Goal: Task Accomplishment & Management: Contribute content

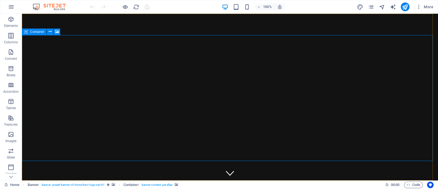
click at [34, 32] on span "Container" at bounding box center [37, 31] width 14 height 3
click at [56, 32] on icon at bounding box center [57, 32] width 4 height 6
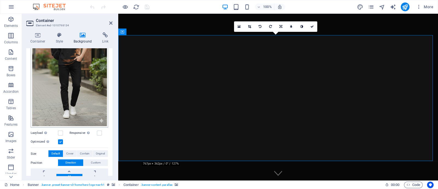
scroll to position [34, 0]
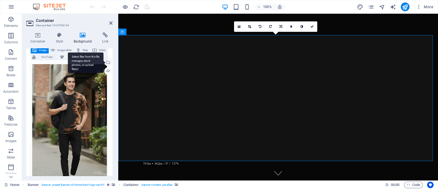
click at [107, 62] on div "Select files from the file manager, stock photos, or upload file(s)" at bounding box center [107, 63] width 8 height 8
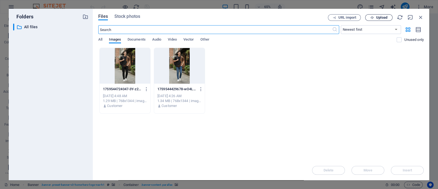
click at [350, 18] on span "Upload" at bounding box center [379, 18] width 22 height 4
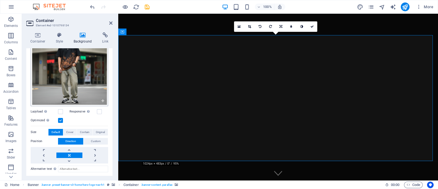
scroll to position [0, 0]
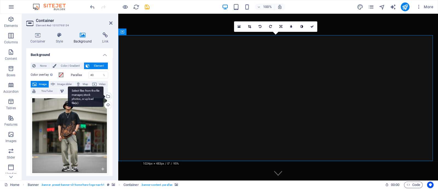
click at [107, 96] on div "Select files from the file manager, stock photos, or upload file(s)" at bounding box center [107, 97] width 8 height 8
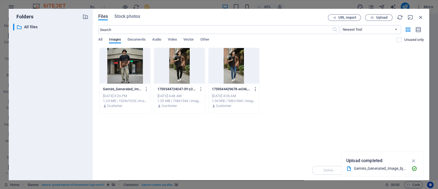
click at [255, 89] on icon "button" at bounding box center [255, 88] width 5 height 5
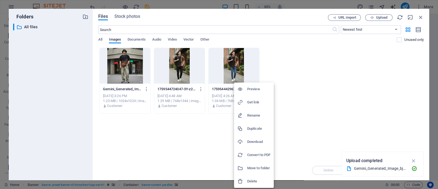
click at [256, 151] on h6 "Delete" at bounding box center [258, 181] width 23 height 7
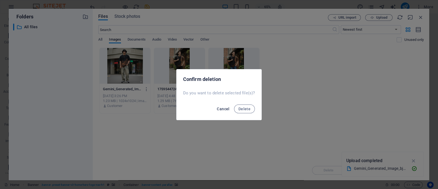
drag, startPoint x: 248, startPoint y: 108, endPoint x: 223, endPoint y: 111, distance: 25.7
click at [248, 108] on span "Delete" at bounding box center [244, 108] width 12 height 4
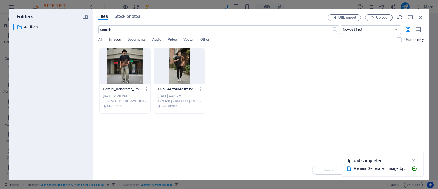
click at [146, 89] on icon "button" at bounding box center [146, 88] width 5 height 5
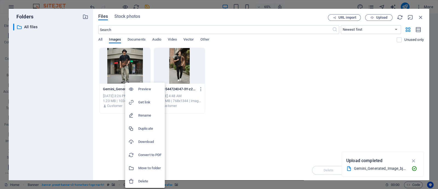
click at [147, 151] on h6 "Delete" at bounding box center [149, 181] width 23 height 7
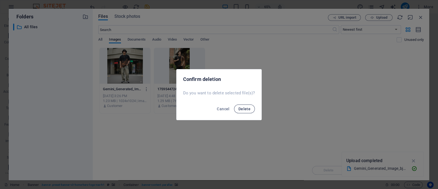
click at [240, 106] on span "Delete" at bounding box center [244, 108] width 12 height 4
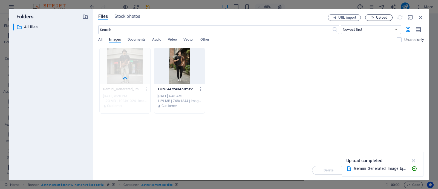
click at [350, 17] on span "Upload" at bounding box center [381, 17] width 11 height 3
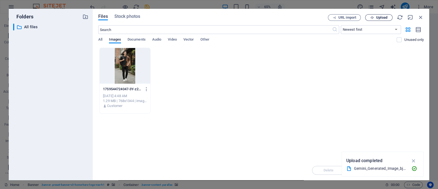
click at [350, 16] on span "Upload" at bounding box center [379, 18] width 22 height 4
click at [233, 116] on div "Drop files here to upload them instantly 1759544724047-3Y-z2S5fIfStPT-PP7DNog.j…" at bounding box center [260, 104] width 325 height 112
click at [249, 90] on div "1759544724047-3Y-z2S5fIfStPT-PP7DNog.jpg 1759544724047-3Y-z2S5fIfStPT-PP7DNog.j…" at bounding box center [260, 81] width 325 height 66
drag, startPoint x: 184, startPoint y: 70, endPoint x: 343, endPoint y: 56, distance: 159.9
click at [343, 56] on div "1759544724047-3Y-z2S5fIfStPT-PP7DNog.jpg 1759544724047-3Y-z2S5fIfStPT-PP7DNog.j…" at bounding box center [260, 81] width 325 height 66
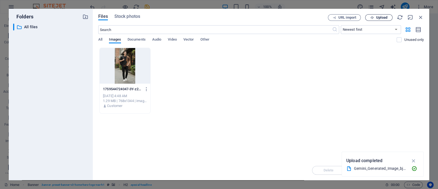
click at [350, 16] on span "Upload" at bounding box center [381, 17] width 11 height 3
click at [350, 15] on button "Upload" at bounding box center [378, 17] width 27 height 7
click at [350, 14] on button "Upload" at bounding box center [378, 17] width 27 height 7
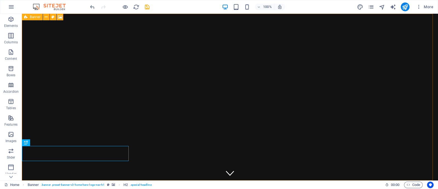
click at [26, 19] on icon at bounding box center [26, 17] width 4 height 7
click at [31, 18] on span "Banner" at bounding box center [35, 16] width 11 height 3
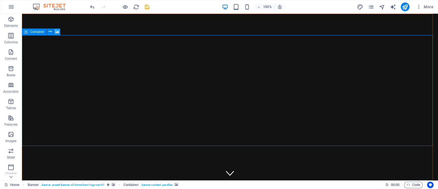
click at [56, 31] on icon at bounding box center [57, 32] width 4 height 6
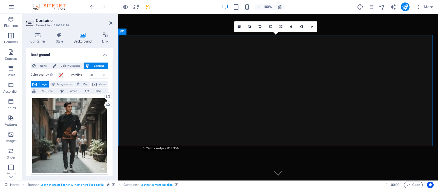
scroll to position [34, 0]
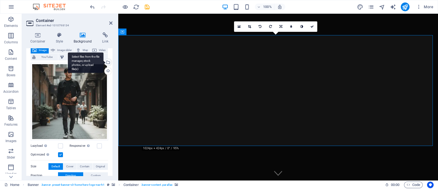
click at [108, 61] on div "Select files from the file manager, stock photos, or upload file(s)" at bounding box center [107, 63] width 8 height 8
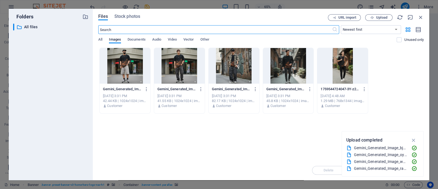
click at [186, 70] on div at bounding box center [179, 66] width 51 height 36
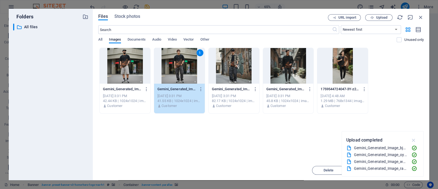
click at [350, 140] on icon "button" at bounding box center [414, 140] width 6 height 6
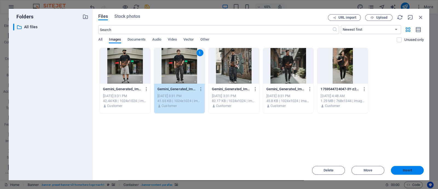
click at [350, 151] on span "Insert" at bounding box center [408, 169] width 10 height 3
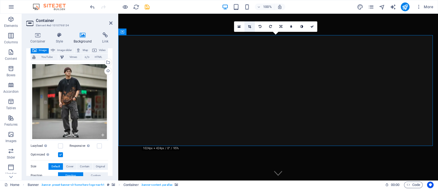
click at [249, 25] on icon at bounding box center [249, 26] width 3 height 3
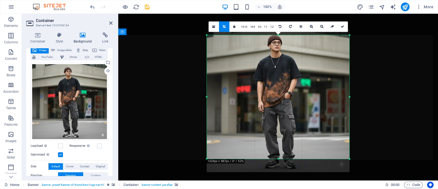
drag, startPoint x: 350, startPoint y: 164, endPoint x: 348, endPoint y: 154, distance: 10.4
click at [348, 151] on div "180 170 160 150 140 130 120 110 100 90 80 70 60 50 40 30 20 10 0 -10 -20 -30 -4…" at bounding box center [278, 97] width 143 height 124
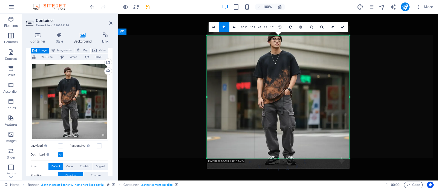
drag, startPoint x: 348, startPoint y: 154, endPoint x: 349, endPoint y: 146, distance: 8.3
click at [349, 147] on div "180 170 160 150 140 130 120 110 100 90 80 70 60 50 40 30 20 10 0 -10 -20 -30 -4…" at bounding box center [278, 96] width 143 height 123
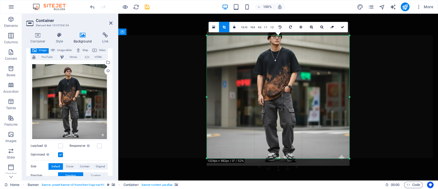
drag, startPoint x: 349, startPoint y: 146, endPoint x: 349, endPoint y: 143, distance: 2.8
click at [349, 143] on div at bounding box center [350, 96] width 2 height 123
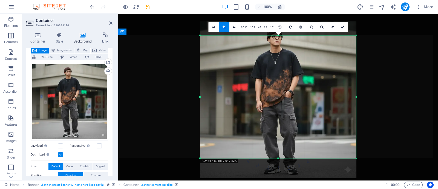
drag, startPoint x: 349, startPoint y: 143, endPoint x: 362, endPoint y: 175, distance: 34.3
click at [350, 151] on div "Drag here to replace the existing content. Press “Ctrl” if you want to create a…" at bounding box center [278, 97] width 320 height 166
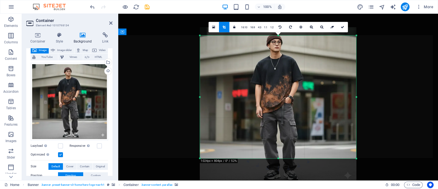
drag, startPoint x: 334, startPoint y: 137, endPoint x: 332, endPoint y: 145, distance: 8.7
click at [333, 143] on div at bounding box center [278, 105] width 156 height 156
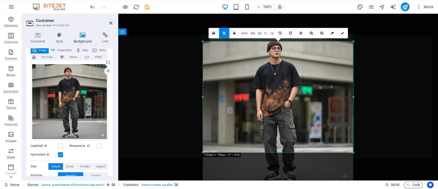
drag, startPoint x: 357, startPoint y: 158, endPoint x: 351, endPoint y: 146, distance: 13.6
click at [350, 146] on div "180 170 160 150 140 130 120 110 100 90 80 70 60 50 40 30 20 10 0 -10 -20 -30 -4…" at bounding box center [278, 96] width 150 height 111
click at [350, 146] on div at bounding box center [278, 109] width 150 height 150
click at [341, 32] on icon at bounding box center [342, 32] width 3 height 3
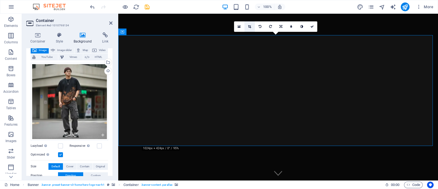
click at [250, 25] on icon at bounding box center [249, 26] width 3 height 3
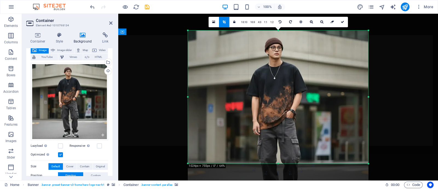
drag, startPoint x: 305, startPoint y: 79, endPoint x: 304, endPoint y: 86, distance: 7.7
click at [304, 86] on div at bounding box center [278, 120] width 180 height 180
click at [340, 24] on link at bounding box center [342, 22] width 10 height 10
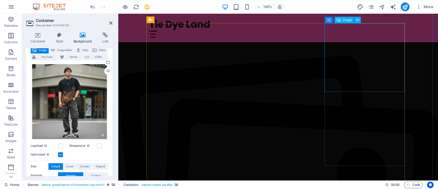
scroll to position [376, 0]
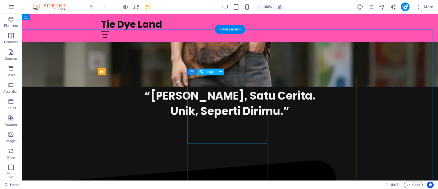
scroll to position [273, 0]
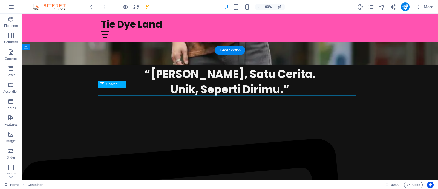
scroll to position [342, 0]
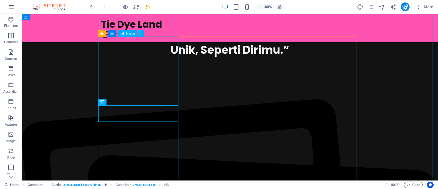
click at [126, 33] on span "Image" at bounding box center [130, 33] width 9 height 3
click at [129, 32] on span "Image" at bounding box center [130, 33] width 9 height 3
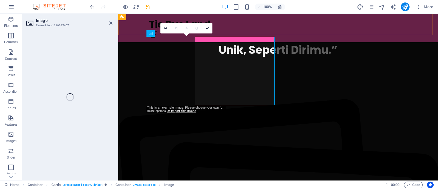
select select "vw"
select select "px"
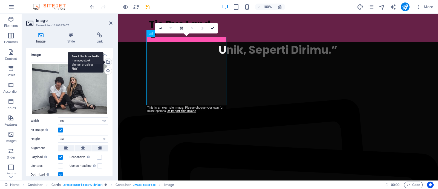
drag, startPoint x: 108, startPoint y: 60, endPoint x: 111, endPoint y: 61, distance: 3.1
click at [108, 61] on div "Select files from the file manager, stock photos, or upload file(s)" at bounding box center [107, 62] width 8 height 8
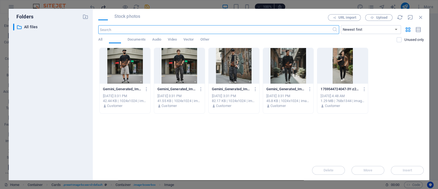
scroll to position [431, 0]
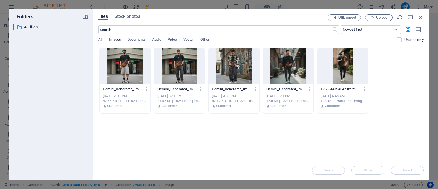
drag, startPoint x: 124, startPoint y: 69, endPoint x: 195, endPoint y: 113, distance: 83.8
click at [124, 69] on div at bounding box center [125, 66] width 51 height 36
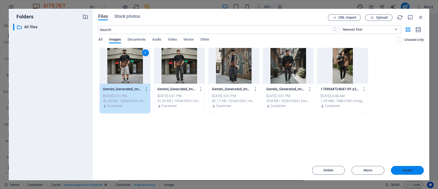
click at [350, 151] on span "Insert" at bounding box center [407, 169] width 28 height 3
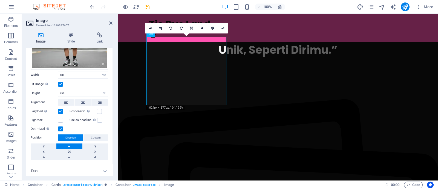
scroll to position [71, 0]
click at [223, 27] on icon at bounding box center [222, 28] width 3 height 3
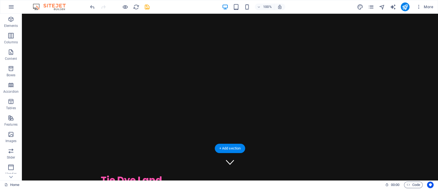
scroll to position [0, 0]
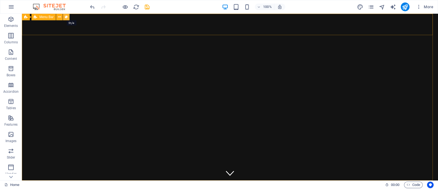
click at [67, 17] on icon at bounding box center [66, 17] width 3 height 6
select select "rem"
select select "preset-menu-v2-home-hero-logo-nav-h1-slogan-menu"
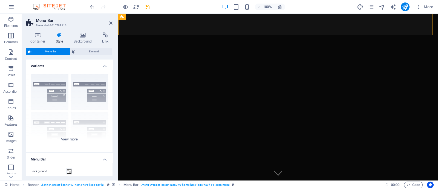
drag, startPoint x: 79, startPoint y: 36, endPoint x: 111, endPoint y: 60, distance: 39.1
click at [80, 37] on icon at bounding box center [83, 34] width 27 height 5
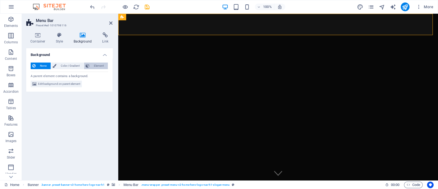
click at [97, 65] on span "Element" at bounding box center [98, 65] width 15 height 7
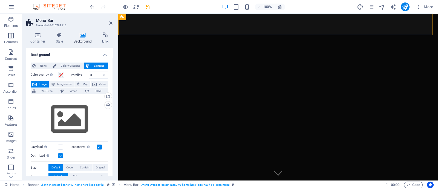
click at [248, 151] on figure at bounding box center [278, 190] width 320 height 21
click at [129, 151] on figure at bounding box center [278, 190] width 320 height 21
click at [110, 22] on icon at bounding box center [110, 23] width 3 height 4
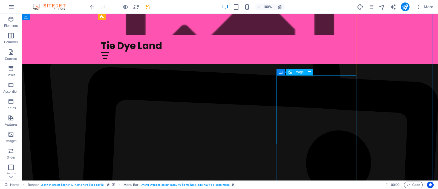
scroll to position [444, 0]
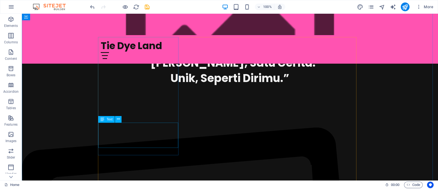
scroll to position [308, 0]
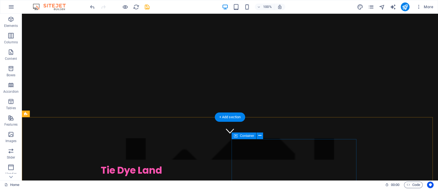
scroll to position [0, 0]
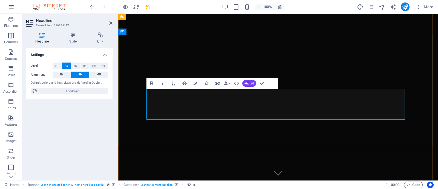
drag, startPoint x: 345, startPoint y: 60, endPoint x: 344, endPoint y: 64, distance: 4.2
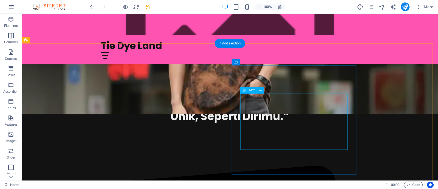
scroll to position [342, 0]
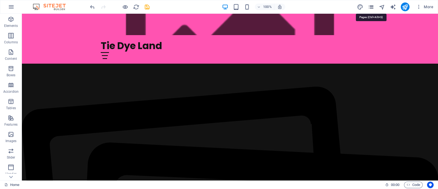
click at [350, 8] on icon "pages" at bounding box center [371, 7] width 6 height 6
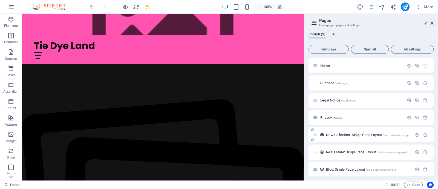
click at [350, 134] on span "New Collection: Single Page Layout /new-collection-single-page-layout" at bounding box center [375, 134] width 99 height 4
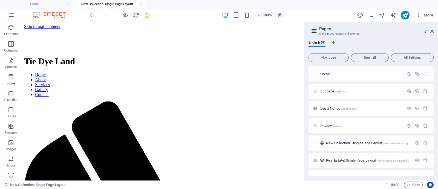
scroll to position [0, 0]
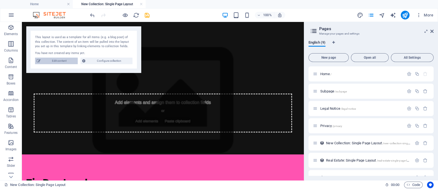
click at [59, 62] on span "Edit content" at bounding box center [59, 60] width 34 height 7
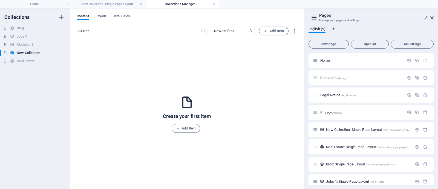
click at [186, 123] on div "Create your first item Add Item" at bounding box center [187, 113] width 48 height 37
click at [183, 129] on span "Add Item" at bounding box center [185, 128] width 19 height 7
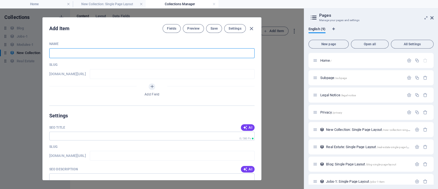
click at [69, 54] on input "text" at bounding box center [151, 53] width 205 height 10
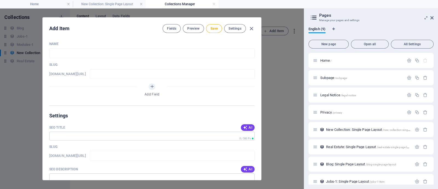
click at [64, 80] on div "Name ​ Slug [DOMAIN_NAME][URL] ​ Add Field" at bounding box center [151, 73] width 205 height 63
drag, startPoint x: 79, startPoint y: 46, endPoint x: 79, endPoint y: 55, distance: 9.3
click at [79, 46] on div "Name ​" at bounding box center [151, 50] width 205 height 16
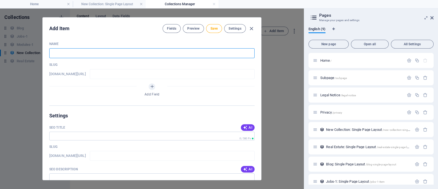
click at [79, 55] on input "text" at bounding box center [151, 53] width 205 height 10
type input "S"
type input "s"
type input "Sh"
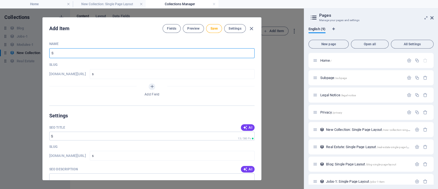
type input "sh"
type input "Sha"
type input "sha"
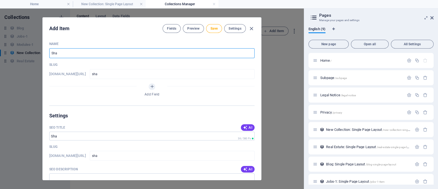
type input "Shad"
type input "shad"
type input "Shado"
type input "shado"
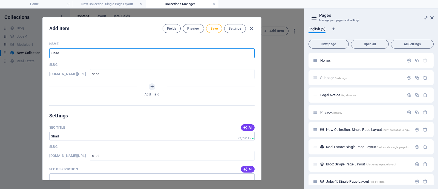
type input "shado"
type input "Shadow"
type input "shadow"
type input "Shadow B"
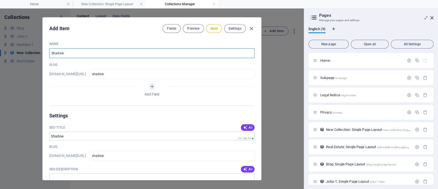
type input "shadow-b"
type input "Shadow Bu"
type input "shadow-bu"
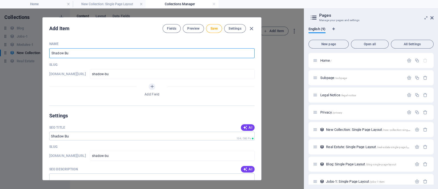
type input "Shadow Bur"
type input "shadow-bur"
type input "Shadow Burn"
type input "shadow-burn"
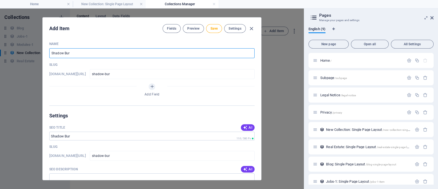
type input "shadow-burn"
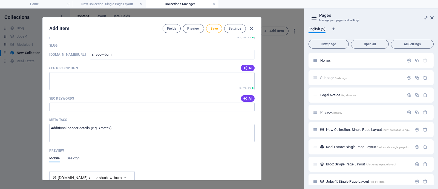
scroll to position [103, 0]
type input "Shadow Burn"
click at [143, 76] on textarea "SEO Description" at bounding box center [151, 79] width 205 height 18
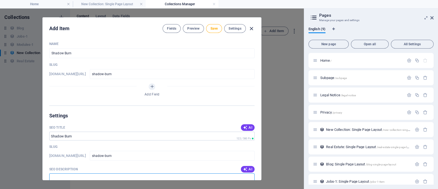
click at [253, 26] on icon "button" at bounding box center [251, 28] width 6 height 6
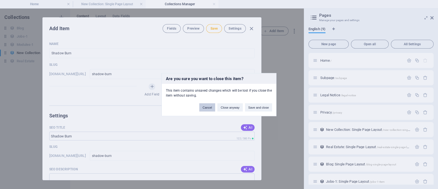
click at [207, 105] on button "Cancel" at bounding box center [207, 107] width 16 height 8
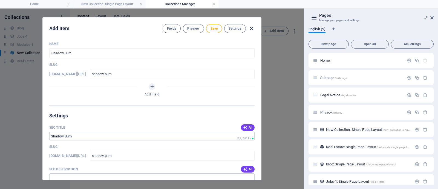
click at [251, 27] on icon "button" at bounding box center [251, 28] width 6 height 6
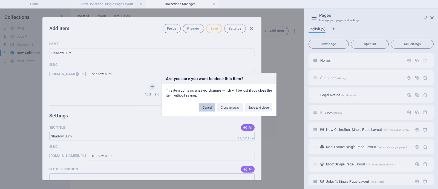
drag, startPoint x: 212, startPoint y: 109, endPoint x: 212, endPoint y: 105, distance: 3.8
click at [212, 108] on button "Cancel" at bounding box center [207, 107] width 16 height 8
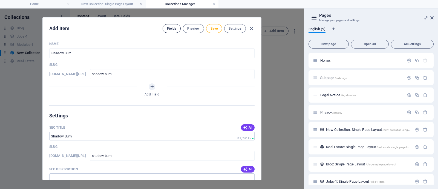
click at [170, 25] on button "Fields" at bounding box center [172, 28] width 18 height 9
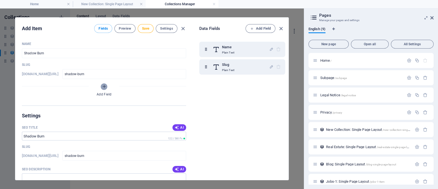
click at [102, 86] on icon "Add Field" at bounding box center [104, 86] width 5 height 5
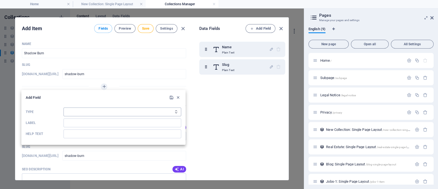
click at [86, 112] on select "Plain Text Link CMS Rich Text File Multiple Files Checkbox Choice Date Number" at bounding box center [122, 111] width 118 height 9
click at [63, 107] on select "Plain Text Link CMS Rich Text File Multiple Files Checkbox Choice Date Number" at bounding box center [122, 111] width 118 height 9
click at [97, 113] on select "Plain Text Link CMS Rich Text File Multiple Files Checkbox Choice Date Number" at bounding box center [122, 111] width 118 height 9
select select "text"
click at [63, 107] on select "Plain Text Link CMS Rich Text File Multiple Files Checkbox Choice Date Number" at bounding box center [122, 111] width 118 height 9
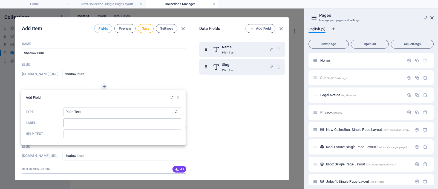
click at [94, 125] on input "Label" at bounding box center [122, 122] width 118 height 9
type input "SKU"
click at [82, 137] on input "Help text" at bounding box center [122, 133] width 118 height 9
click at [170, 96] on icon "submit" at bounding box center [171, 97] width 5 height 5
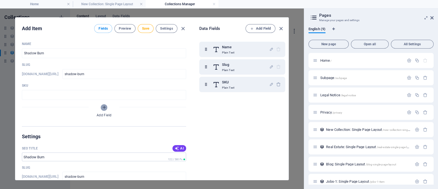
click at [105, 107] on icon "Add Field" at bounding box center [104, 107] width 5 height 5
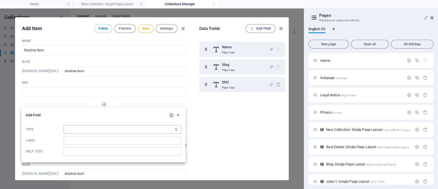
click at [114, 130] on select "Plain Text Link CMS Rich Text File Multiple Files Checkbox Choice Date Number" at bounding box center [122, 129] width 118 height 9
select select "text"
click at [63, 125] on select "Plain Text Link CMS Rich Text File Multiple Files Checkbox Choice Date Number" at bounding box center [122, 129] width 118 height 9
click at [101, 142] on input "Label" at bounding box center [122, 140] width 118 height 9
type input "Nama barang"
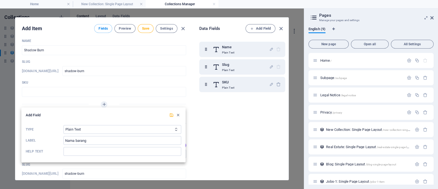
click at [170, 112] on icon "submit" at bounding box center [171, 114] width 5 height 5
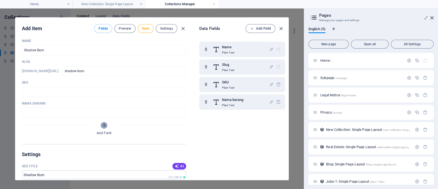
click at [103, 126] on icon "Add Field" at bounding box center [104, 125] width 5 height 5
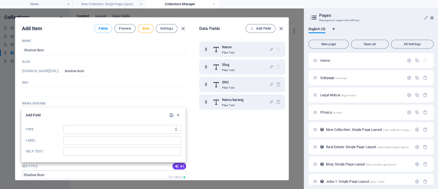
scroll to position [24, 0]
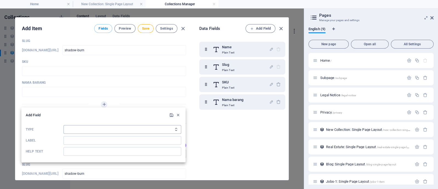
click at [94, 129] on select "Plain Text Link CMS Rich Text File Multiple Files Checkbox Choice Date Number" at bounding box center [122, 129] width 118 height 9
select select "editor"
click at [63, 125] on select "Plain Text Link CMS Rich Text File Multiple Files Checkbox Choice Date Number" at bounding box center [122, 129] width 118 height 9
click at [100, 141] on input "Label" at bounding box center [122, 140] width 118 height 9
type input "Upload gambar"
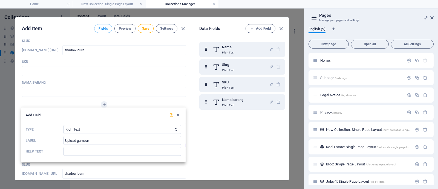
click at [172, 114] on icon "submit" at bounding box center [171, 114] width 5 height 5
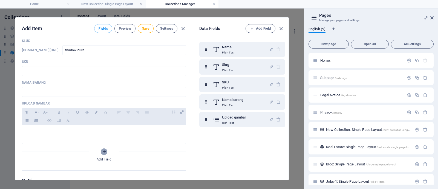
click at [105, 149] on icon "Add Field" at bounding box center [104, 151] width 5 height 5
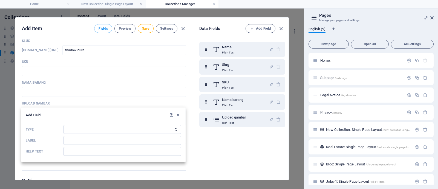
scroll to position [71, 0]
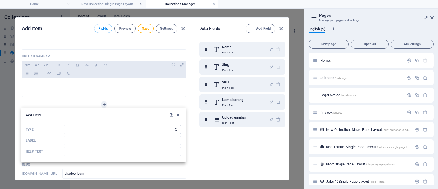
click at [90, 129] on select "Plain Text Link CMS Rich Text File Multiple Files Checkbox Choice Date Number" at bounding box center [122, 129] width 118 height 9
click at [63, 125] on select "Plain Text Link CMS Rich Text File Multiple Files Checkbox Choice Date Number" at bounding box center [122, 129] width 118 height 9
click at [109, 143] on input "Label" at bounding box center [122, 140] width 118 height 9
click at [79, 131] on select "Plain Text Link CMS Rich Text File Multiple Files Checkbox Choice Date Number" at bounding box center [122, 129] width 118 height 9
select select "editor"
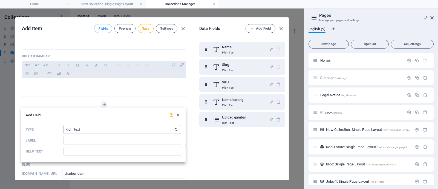
click at [63, 125] on select "Plain Text Link CMS Rich Text File Multiple Files Checkbox Choice Date Number" at bounding box center [122, 129] width 118 height 9
click at [99, 142] on input "Label" at bounding box center [122, 140] width 118 height 9
type input "Artikel"
drag, startPoint x: 172, startPoint y: 117, endPoint x: 190, endPoint y: 142, distance: 30.8
click at [172, 117] on icon "submit" at bounding box center [171, 114] width 5 height 5
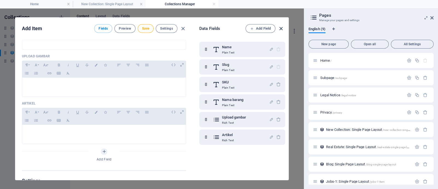
click at [281, 28] on icon "button" at bounding box center [281, 28] width 6 height 6
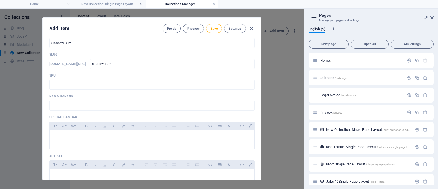
scroll to position [0, 0]
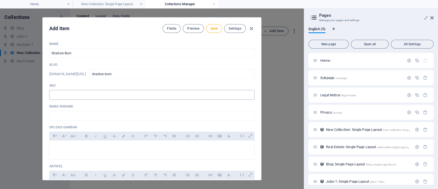
click at [86, 96] on input "text" at bounding box center [151, 95] width 205 height 10
type input "TDL-DFS-SB-CC24S-3XL"
click at [119, 112] on input "text" at bounding box center [151, 116] width 205 height 10
type input "Shadow Burn"
click at [112, 145] on p at bounding box center [152, 147] width 196 height 5
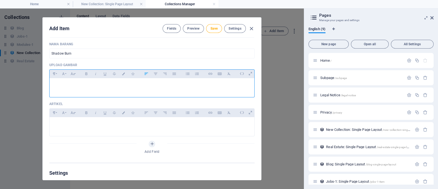
scroll to position [34, 0]
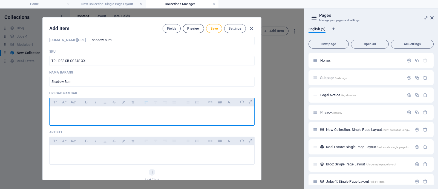
click at [194, 27] on span "Preview" at bounding box center [193, 28] width 12 height 4
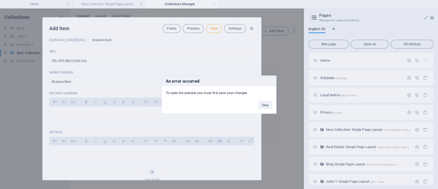
drag, startPoint x: 259, startPoint y: 103, endPoint x: 223, endPoint y: 36, distance: 75.9
click at [257, 98] on div "Okay" at bounding box center [265, 102] width 22 height 14
click at [265, 104] on button "Okay" at bounding box center [265, 104] width 14 height 8
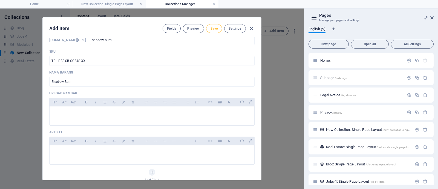
click at [213, 29] on span "Save" at bounding box center [213, 28] width 7 height 4
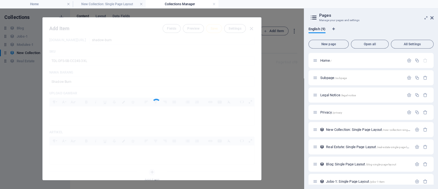
type input "shadow-burn"
type input "Shadow Burn"
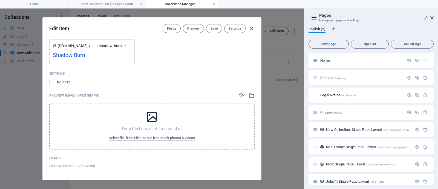
scroll to position [352, 0]
click at [152, 136] on span "Select file from Files or our free stock photos & videos" at bounding box center [152, 137] width 86 height 7
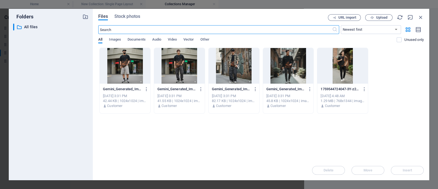
click at [134, 74] on div at bounding box center [125, 66] width 51 height 36
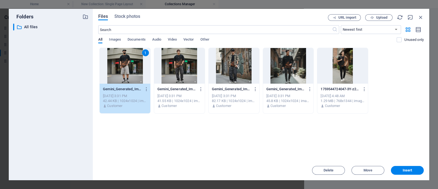
drag, startPoint x: 180, startPoint y: 74, endPoint x: 186, endPoint y: 76, distance: 6.4
click at [180, 74] on div at bounding box center [179, 66] width 51 height 36
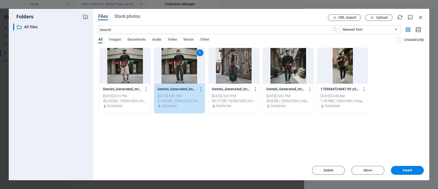
click at [243, 74] on div at bounding box center [234, 66] width 51 height 36
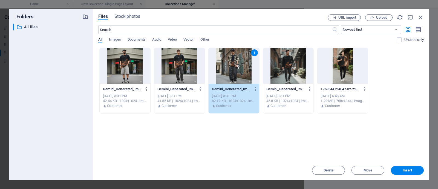
drag, startPoint x: 174, startPoint y: 63, endPoint x: 195, endPoint y: 78, distance: 26.2
click at [174, 63] on div at bounding box center [179, 66] width 51 height 36
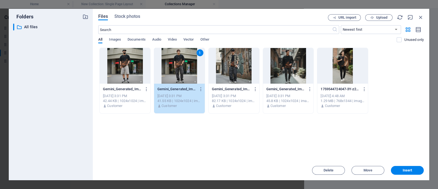
drag, startPoint x: 397, startPoint y: 170, endPoint x: 379, endPoint y: 159, distance: 21.4
click at [350, 151] on span "Insert" at bounding box center [407, 169] width 28 height 3
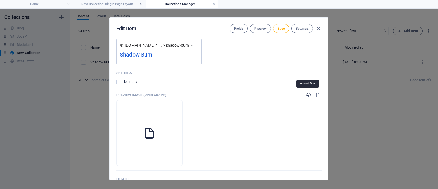
click at [308, 94] on icon "button" at bounding box center [308, 95] width 6 height 6
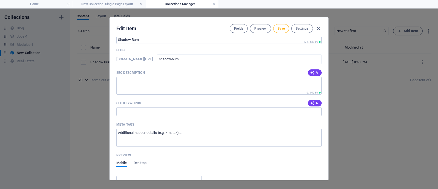
scroll to position [45, 0]
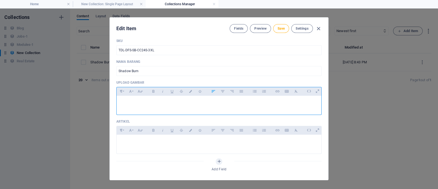
click at [128, 105] on p at bounding box center [219, 102] width 196 height 5
click at [213, 107] on div at bounding box center [219, 104] width 205 height 16
drag, startPoint x: 150, startPoint y: 103, endPoint x: 132, endPoint y: 104, distance: 17.8
click at [132, 104] on p at bounding box center [219, 102] width 196 height 5
click at [281, 30] on span "Save" at bounding box center [281, 28] width 7 height 4
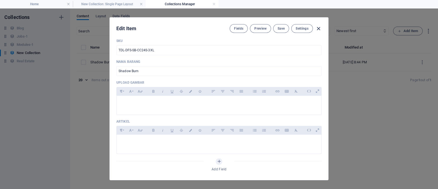
click at [317, 28] on icon "button" at bounding box center [318, 28] width 6 height 6
type input "shadow-burn"
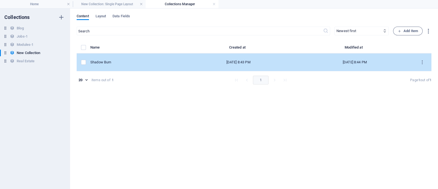
click at [350, 62] on div "[DATE] 8:44 PM" at bounding box center [355, 62] width 108 height 5
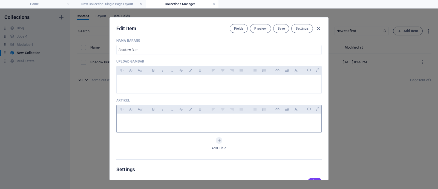
scroll to position [68, 0]
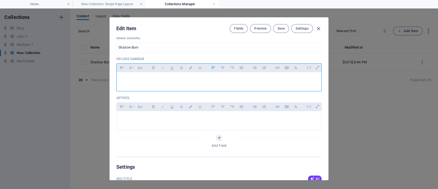
click at [137, 76] on p at bounding box center [219, 78] width 196 height 5
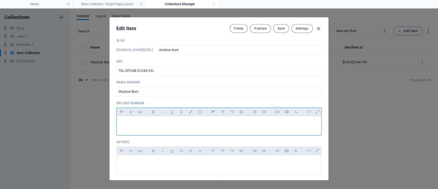
scroll to position [34, 0]
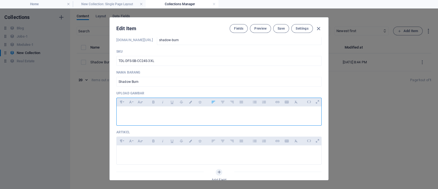
click at [119, 121] on div at bounding box center [219, 114] width 205 height 16
click at [149, 121] on div at bounding box center [219, 114] width 205 height 16
drag, startPoint x: 156, startPoint y: 115, endPoint x: 145, endPoint y: 118, distance: 11.0
click at [145, 118] on div at bounding box center [219, 114] width 205 height 16
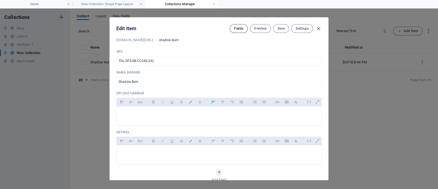
click at [237, 28] on span "Fields" at bounding box center [238, 28] width 9 height 4
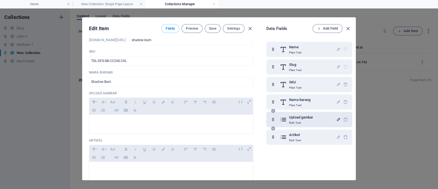
click at [336, 118] on icon "button" at bounding box center [338, 119] width 5 height 5
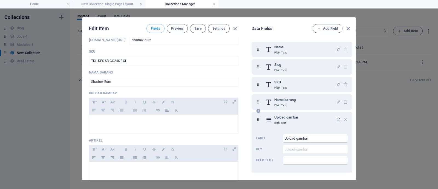
click at [339, 118] on icon "button" at bounding box center [338, 119] width 5 height 5
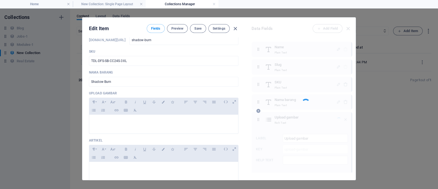
click at [337, 118] on div at bounding box center [302, 98] width 100 height 149
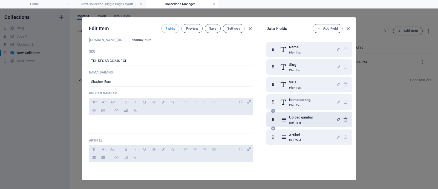
click at [345, 117] on icon "button" at bounding box center [345, 119] width 5 height 5
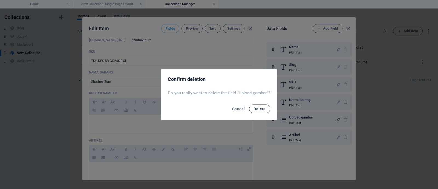
click at [257, 109] on span "Delete" at bounding box center [259, 108] width 12 height 4
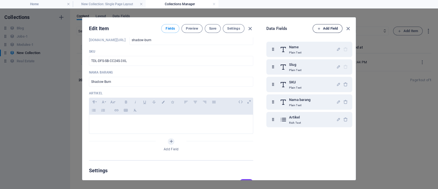
click at [326, 28] on span "Add Field" at bounding box center [327, 28] width 21 height 7
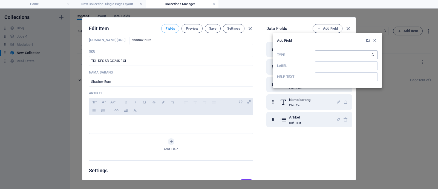
click at [328, 54] on select "Plain Text Link CMS Rich Text File Multiple Files Checkbox Choice Date Number" at bounding box center [346, 54] width 63 height 9
select select "file"
click at [315, 50] on select "Plain Text Link CMS Rich Text File Multiple Files Checkbox Choice Date Number" at bounding box center [346, 54] width 63 height 9
click at [325, 65] on input "Label" at bounding box center [346, 65] width 63 height 9
type input "Upload gambar"
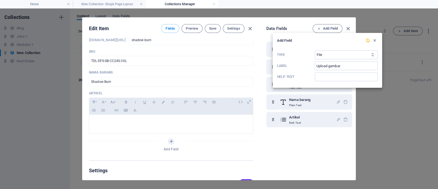
click at [350, 41] on icon "submit" at bounding box center [368, 40] width 5 height 5
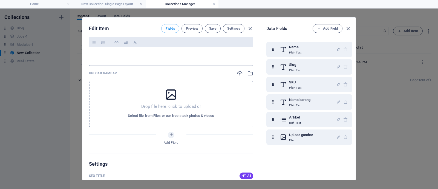
scroll to position [103, 0]
click at [180, 113] on span "Select file from Files or our free stock photos & videos" at bounding box center [171, 114] width 86 height 7
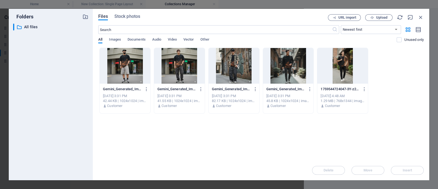
click at [244, 65] on div at bounding box center [234, 66] width 51 height 36
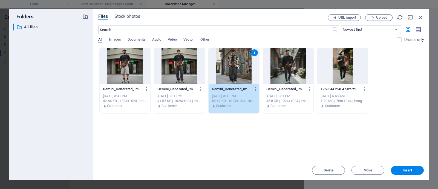
click at [128, 71] on div at bounding box center [125, 66] width 51 height 36
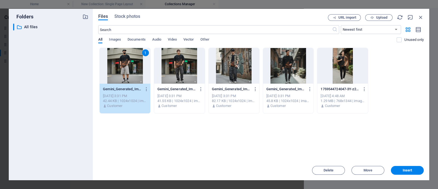
drag, startPoint x: 406, startPoint y: 168, endPoint x: 388, endPoint y: 163, distance: 18.9
click at [350, 151] on span "Insert" at bounding box center [408, 169] width 10 height 3
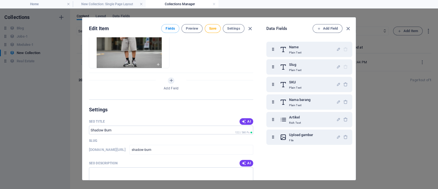
scroll to position [137, 0]
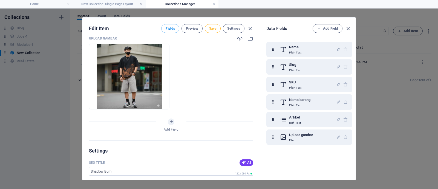
click at [213, 28] on span "Save" at bounding box center [212, 28] width 7 height 4
click at [195, 30] on span "Preview" at bounding box center [192, 28] width 12 height 4
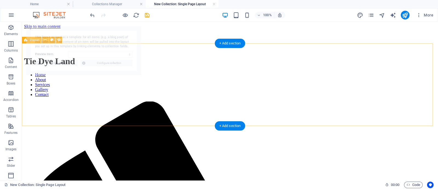
scroll to position [0, 0]
select select "68e1247090b5f522bf062f00"
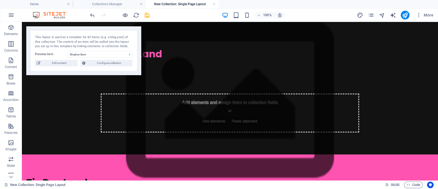
click at [74, 70] on div "This layout is used as a template for all items (e.g. a blog post) of this coll…" at bounding box center [83, 50] width 115 height 49
click at [106, 63] on span "Configure collection" at bounding box center [109, 63] width 44 height 7
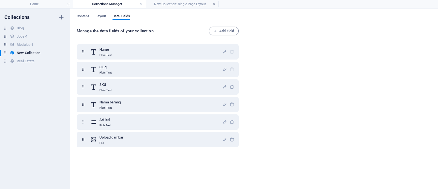
click at [293, 64] on div "Manage the data fields of your collection Add Field Name Plain Text Slug Plain …" at bounding box center [254, 105] width 355 height 157
click at [77, 16] on span "Content" at bounding box center [83, 17] width 12 height 8
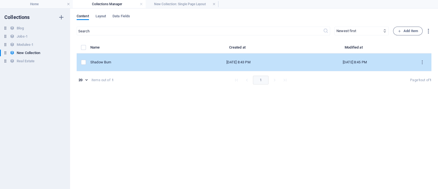
click at [350, 62] on div "[DATE] 8:45 PM" at bounding box center [355, 62] width 108 height 5
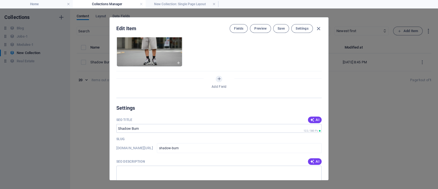
scroll to position [68, 0]
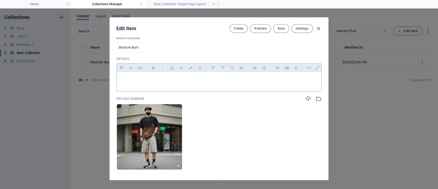
click at [192, 76] on div at bounding box center [219, 80] width 205 height 16
drag, startPoint x: 318, startPoint y: 27, endPoint x: 298, endPoint y: 46, distance: 27.5
click at [318, 28] on icon "button" at bounding box center [318, 28] width 6 height 6
type input "shadow-burn"
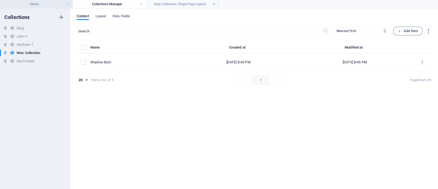
drag, startPoint x: 47, startPoint y: 3, endPoint x: 56, endPoint y: 6, distance: 10.2
click at [47, 3] on h4 "Home" at bounding box center [36, 4] width 73 height 6
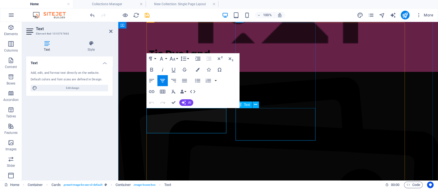
drag, startPoint x: 153, startPoint y: 111, endPoint x: 223, endPoint y: 131, distance: 72.2
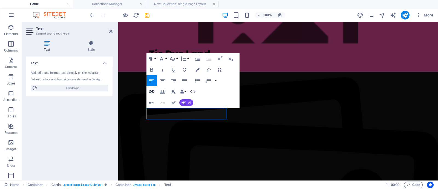
click at [152, 91] on icon "button" at bounding box center [151, 91] width 7 height 7
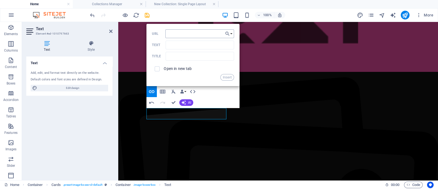
click at [190, 31] on input "URL" at bounding box center [199, 33] width 69 height 9
click at [179, 47] on input "Text" at bounding box center [200, 45] width 68 height 9
click at [181, 33] on input "URL" at bounding box center [199, 33] width 69 height 9
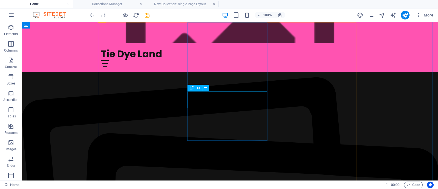
scroll to position [322, 0]
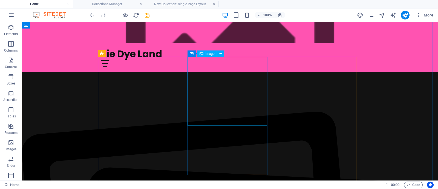
click at [210, 55] on span "Image" at bounding box center [210, 53] width 9 height 3
click at [206, 52] on span "Image" at bounding box center [210, 53] width 9 height 3
click at [207, 55] on span "Image" at bounding box center [210, 53] width 9 height 3
drag, startPoint x: 207, startPoint y: 55, endPoint x: 88, endPoint y: 39, distance: 119.4
click at [207, 55] on span "Image" at bounding box center [210, 53] width 9 height 3
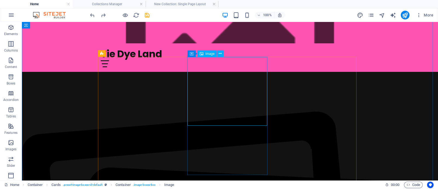
select select "vw"
select select "px"
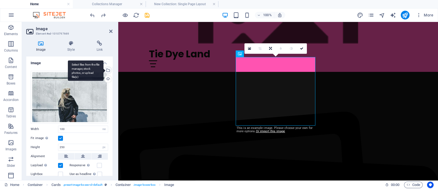
click at [107, 69] on div "Select files from the file manager, stock photos, or upload file(s)" at bounding box center [107, 71] width 8 height 8
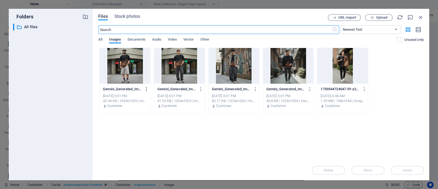
scroll to position [407, 0]
click at [350, 16] on span "Upload" at bounding box center [381, 17] width 11 height 3
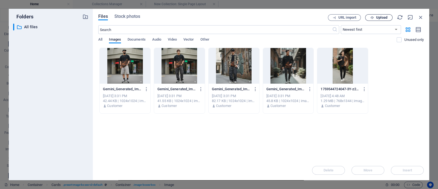
click at [350, 19] on span "Upload" at bounding box center [381, 17] width 11 height 3
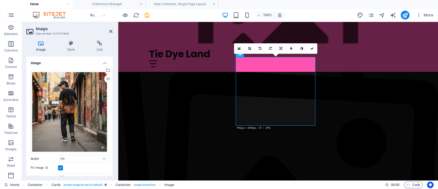
scroll to position [322, 0]
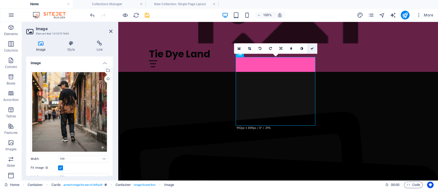
click at [313, 47] on icon at bounding box center [311, 48] width 3 height 3
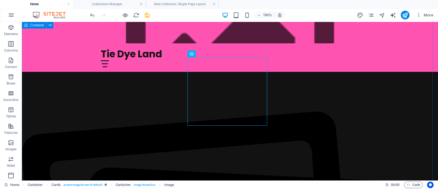
drag, startPoint x: 411, startPoint y: 97, endPoint x: 409, endPoint y: 96, distance: 2.9
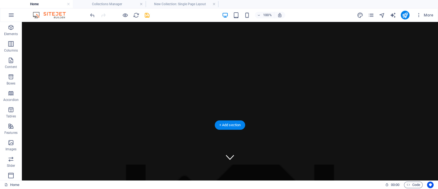
scroll to position [0, 0]
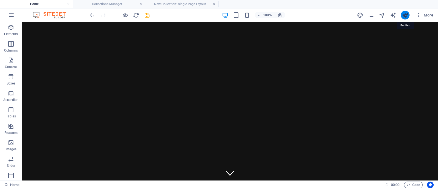
click at [350, 16] on icon "publish" at bounding box center [405, 15] width 6 height 6
checkbox input "false"
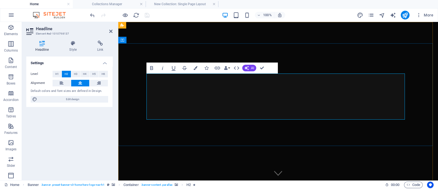
drag, startPoint x: 208, startPoint y: 80, endPoint x: 270, endPoint y: 91, distance: 62.8
click at [197, 65] on button "Colors" at bounding box center [195, 67] width 10 height 11
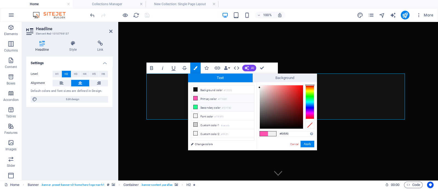
click at [195, 106] on icon at bounding box center [195, 107] width 4 height 4
type input "#1cff8d"
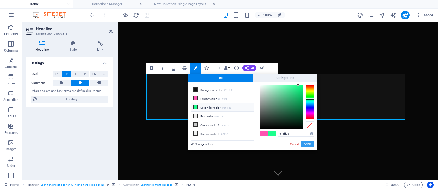
click at [306, 145] on button "Apply" at bounding box center [307, 143] width 14 height 7
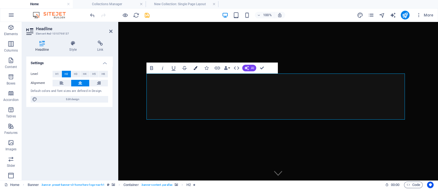
click at [195, 67] on icon "button" at bounding box center [195, 68] width 4 height 4
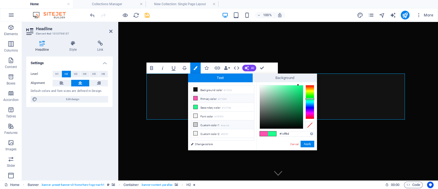
drag, startPoint x: 217, startPoint y: 99, endPoint x: 253, endPoint y: 121, distance: 42.4
click at [218, 99] on li "Primary color #FF53B1" at bounding box center [222, 98] width 63 height 9
type input "#ff53b1"
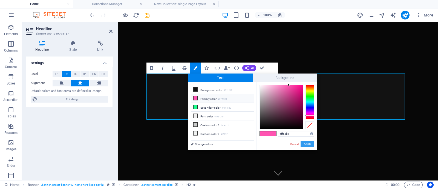
click at [303, 143] on button "Apply" at bounding box center [307, 143] width 14 height 7
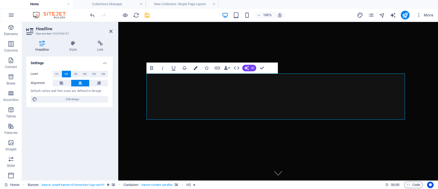
click at [196, 66] on icon "button" at bounding box center [195, 68] width 4 height 4
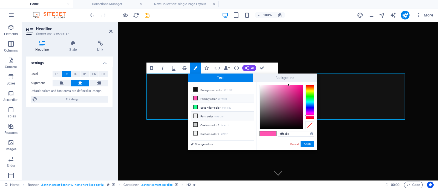
click at [208, 114] on li "Font color #F0F0F0" at bounding box center [222, 115] width 63 height 9
type input "#f0f0f0"
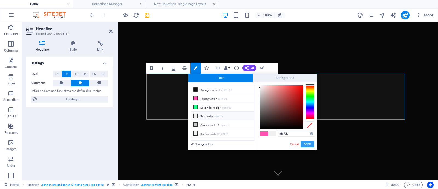
click at [312, 144] on button "Apply" at bounding box center [307, 143] width 14 height 7
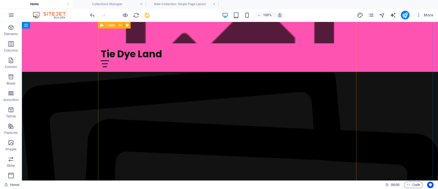
scroll to position [376, 0]
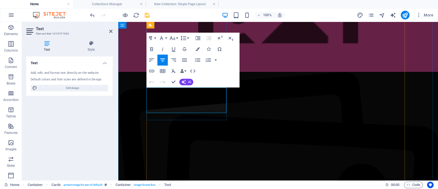
click at [10, 62] on icon "button" at bounding box center [11, 60] width 7 height 7
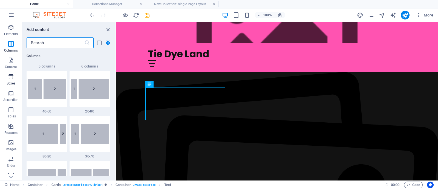
scroll to position [899, 0]
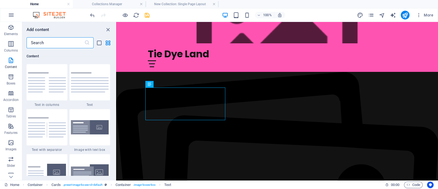
click at [56, 43] on input "text" at bounding box center [56, 42] width 58 height 11
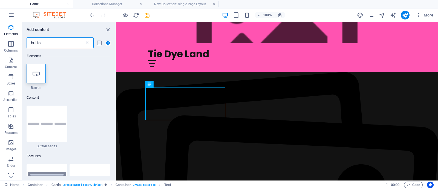
scroll to position [0, 0]
type input "butto"
click at [37, 74] on icon at bounding box center [36, 73] width 7 height 7
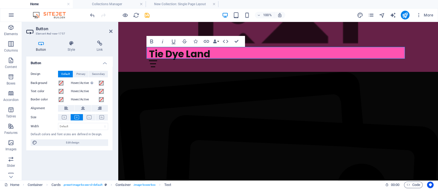
scroll to position [260, 0]
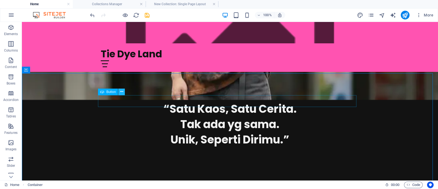
click at [121, 91] on icon at bounding box center [121, 92] width 3 height 6
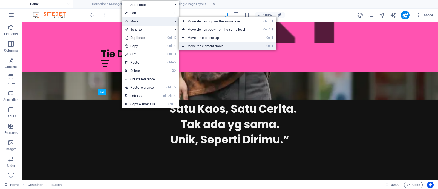
click at [234, 46] on link "Ctrl ⬇ Move the element down" at bounding box center [217, 46] width 77 height 8
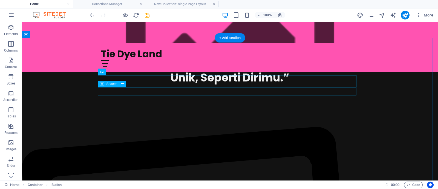
scroll to position [328, 0]
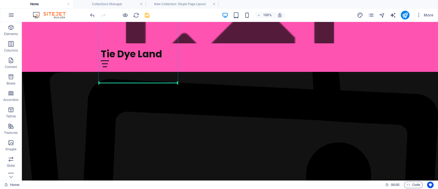
drag, startPoint x: 123, startPoint y: 48, endPoint x: 137, endPoint y: 74, distance: 29.6
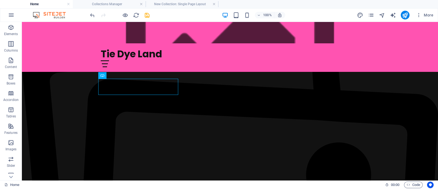
scroll to position [413, 0]
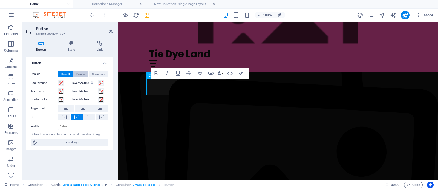
click at [81, 73] on span "Primary" at bounding box center [80, 74] width 9 height 7
click at [67, 72] on span "Default" at bounding box center [65, 74] width 8 height 7
click at [83, 105] on icon at bounding box center [83, 108] width 4 height 7
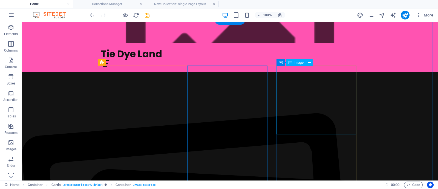
scroll to position [345, 0]
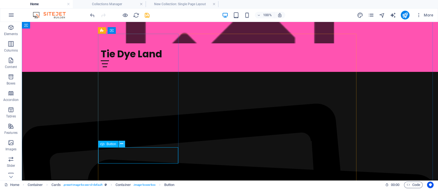
click at [122, 143] on icon at bounding box center [121, 144] width 3 height 6
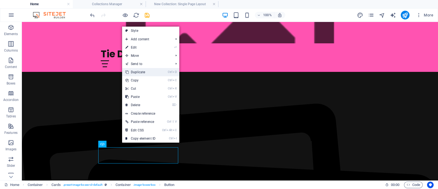
click at [150, 72] on link "Ctrl D Duplicate" at bounding box center [140, 72] width 37 height 8
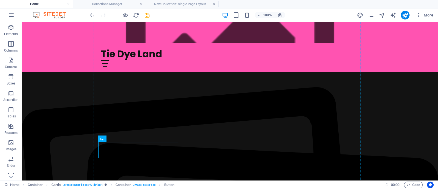
scroll to position [362, 0]
drag, startPoint x: 148, startPoint y: 165, endPoint x: 233, endPoint y: 134, distance: 90.6
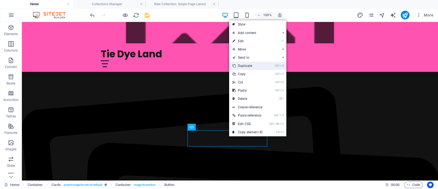
drag, startPoint x: 253, startPoint y: 66, endPoint x: 231, endPoint y: 44, distance: 30.8
click at [253, 66] on link "Ctrl D Duplicate" at bounding box center [247, 66] width 37 height 8
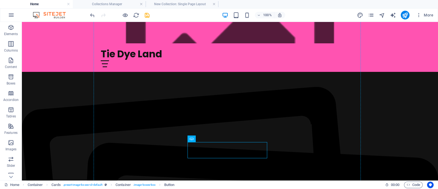
drag, startPoint x: 233, startPoint y: 148, endPoint x: 307, endPoint y: 134, distance: 75.5
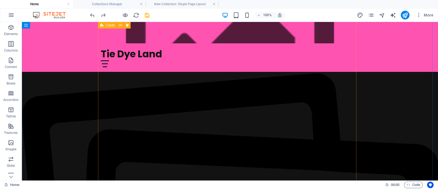
scroll to position [363, 0]
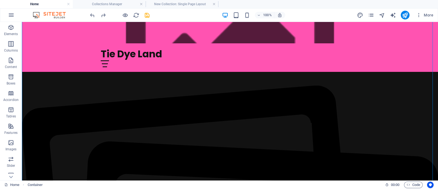
drag, startPoint x: 230, startPoint y: 143, endPoint x: 239, endPoint y: 152, distance: 12.8
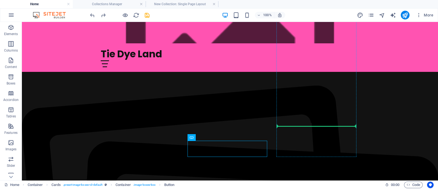
drag, startPoint x: 235, startPoint y: 147, endPoint x: 321, endPoint y: 121, distance: 89.9
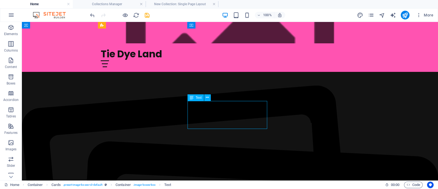
drag, startPoint x: 238, startPoint y: 124, endPoint x: 142, endPoint y: 125, distance: 96.6
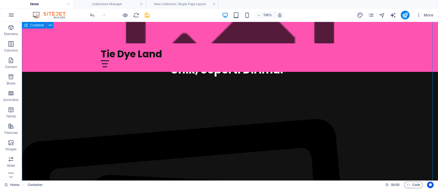
scroll to position [329, 0]
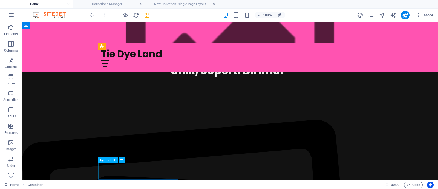
click at [122, 151] on icon at bounding box center [121, 160] width 3 height 6
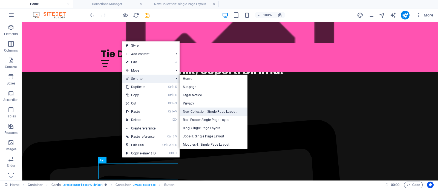
click at [227, 113] on link "New Collection: Single Page Layout" at bounding box center [214, 111] width 68 height 8
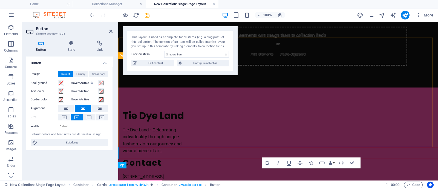
scroll to position [0, 0]
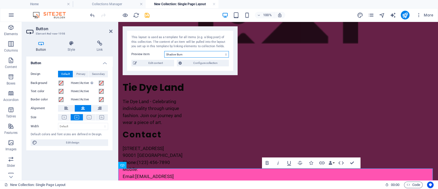
click at [181, 53] on select "Shadow Burn" at bounding box center [196, 54] width 65 height 7
click at [164, 51] on select "Shadow Burn" at bounding box center [196, 54] width 65 height 7
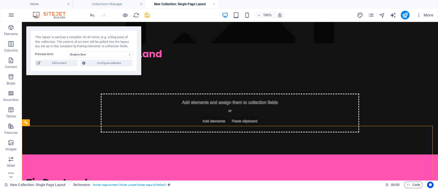
click at [57, 58] on div "This layout is used as a template for all items (e.g. a blog post) of this coll…" at bounding box center [83, 50] width 115 height 49
click at [170, 113] on div "Add elements and assign them to collection fields or Add elements Paste clipboa…" at bounding box center [230, 112] width 416 height 83
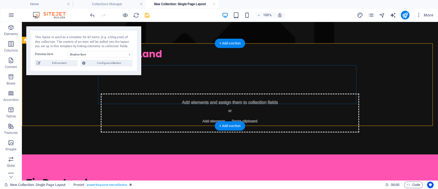
click at [251, 93] on div "Add elements and assign them to collection fields or Add elements Paste clipboa…" at bounding box center [230, 112] width 258 height 39
click at [224, 45] on div "+ Add section" at bounding box center [230, 43] width 30 height 9
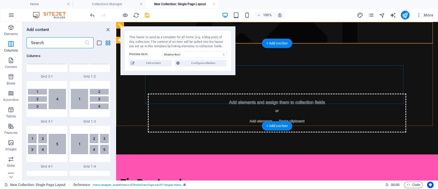
scroll to position [899, 0]
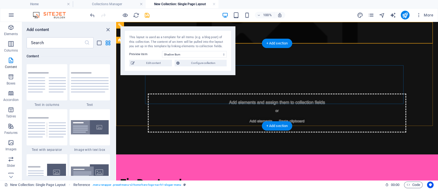
click at [240, 93] on div "Add elements and assign them to collection fields or Add elements Paste clipboa…" at bounding box center [277, 112] width 258 height 39
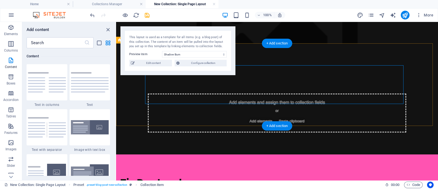
click at [249, 93] on div "Add elements and assign them to collection fields or Add elements Paste clipboa…" at bounding box center [277, 112] width 258 height 39
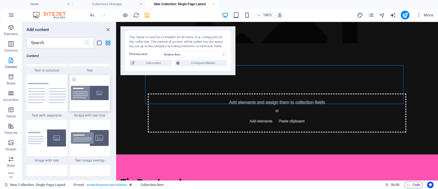
click at [87, 98] on img at bounding box center [90, 93] width 38 height 15
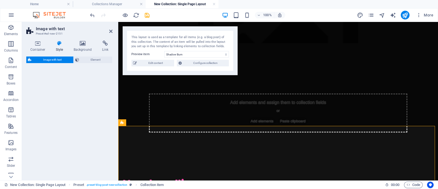
select select "rem"
select select "px"
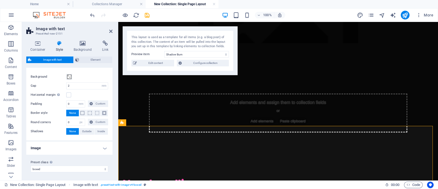
scroll to position [0, 0]
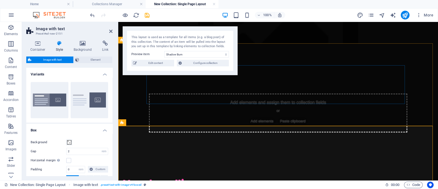
drag, startPoint x: 319, startPoint y: 71, endPoint x: 280, endPoint y: 77, distance: 39.1
click at [319, 93] on div "Add elements and assign them to collection fields or Add elements Paste clipboa…" at bounding box center [278, 112] width 258 height 39
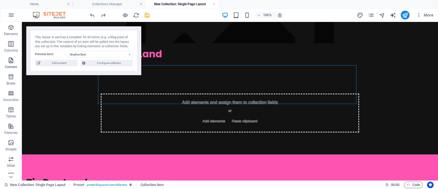
click at [11, 60] on icon "button" at bounding box center [11, 60] width 7 height 7
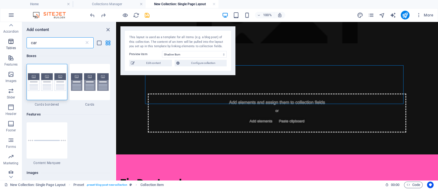
scroll to position [72, 0]
type input "car"
click at [12, 138] on icon "button" at bounding box center [11, 136] width 7 height 7
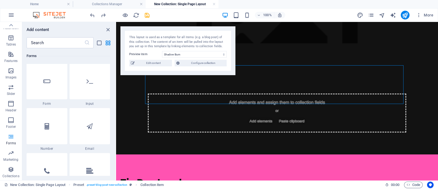
scroll to position [4073, 0]
click at [11, 86] on icon "button" at bounding box center [11, 87] width 7 height 7
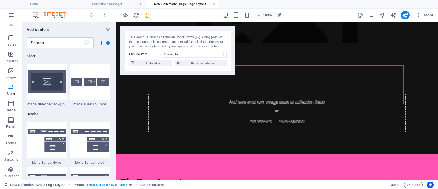
scroll to position [3147, 0]
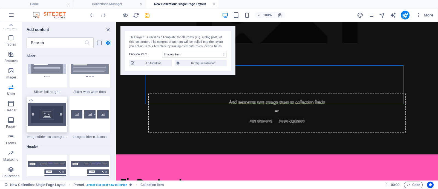
click at [53, 114] on img at bounding box center [47, 114] width 38 height 23
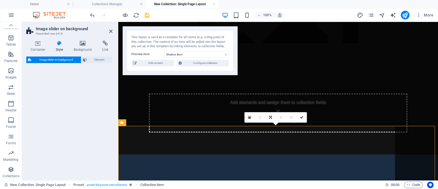
select select "rem"
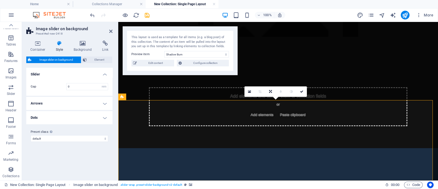
scroll to position [0, 0]
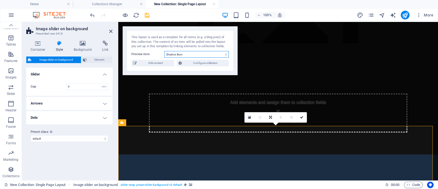
click at [216, 55] on select "Shadow Burn" at bounding box center [196, 54] width 65 height 7
click at [164, 51] on select "Shadow Burn" at bounding box center [196, 54] width 65 height 7
click at [209, 64] on span "Configure collection" at bounding box center [205, 63] width 44 height 7
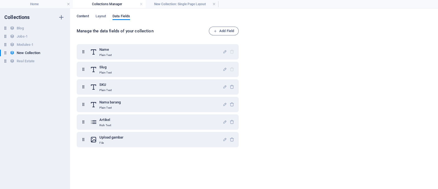
click at [86, 17] on span "Content" at bounding box center [83, 17] width 12 height 8
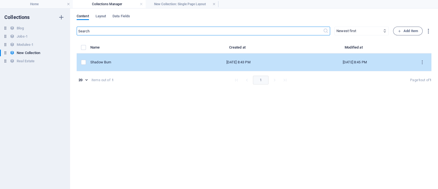
click at [350, 63] on div "[DATE] 8:45 PM" at bounding box center [355, 62] width 108 height 5
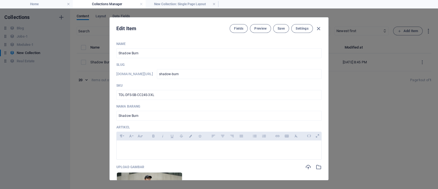
click at [350, 22] on div "Edit Item Fields Preview Save Settings Name Shadow Burn ​ Slug [DOMAIN_NAME][UR…" at bounding box center [219, 98] width 438 height 180
type input "shadow-burn"
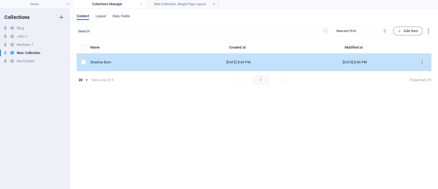
click at [79, 60] on td "items list" at bounding box center [84, 62] width 14 height 18
click at [82, 62] on label "items list" at bounding box center [83, 62] width 5 height 5
click at [0, 0] on input "items list" at bounding box center [0, 0] width 0 height 0
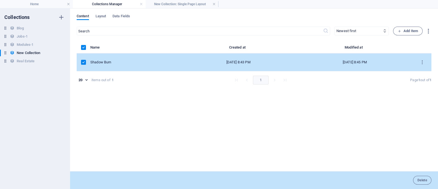
click at [350, 99] on div "Name Created at Modified at Shadow Burn [DATE] 8:43 PM [DATE] 8:45 PM 20 20 ite…" at bounding box center [254, 104] width 355 height 121
click at [51, 51] on div "New Collection New Collection" at bounding box center [32, 53] width 65 height 7
click at [224, 110] on div "Name Created at Modified at Shadow Burn [DATE] 8:43 PM [DATE] 8:45 PM 20 20 ite…" at bounding box center [254, 104] width 355 height 121
click at [350, 60] on icon "items list" at bounding box center [422, 62] width 5 height 5
click at [350, 103] on h6 "Duplicate" at bounding box center [422, 102] width 15 height 7
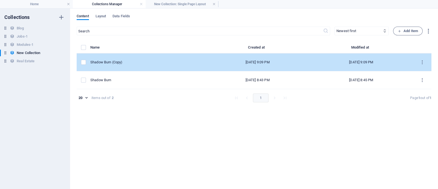
click at [131, 59] on td "Shadow Burn (Copy)" at bounding box center [147, 62] width 115 height 18
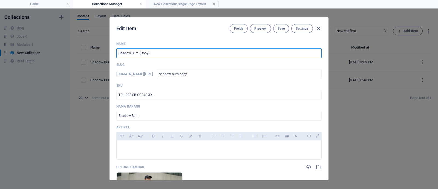
drag, startPoint x: 162, startPoint y: 55, endPoint x: 92, endPoint y: 59, distance: 69.6
click at [92, 59] on div "Edit Item Fields Preview Save Settings Name Shadow Burn (Copy) ​ Slug [DOMAIN_N…" at bounding box center [219, 98] width 438 height 180
type input "F"
type input "f"
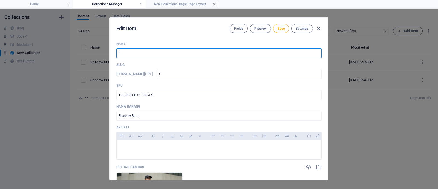
type input "Fl"
type input "fl"
type input "Fla"
type input "fla"
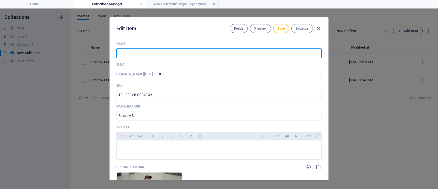
type input "fla"
type input "Flam"
type input "flam"
type input "Flame"
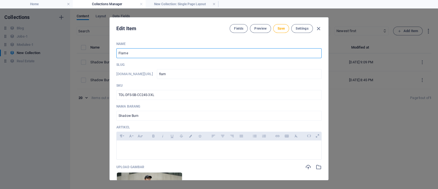
type input "flame"
type input "Flame R"
type input "flame-r"
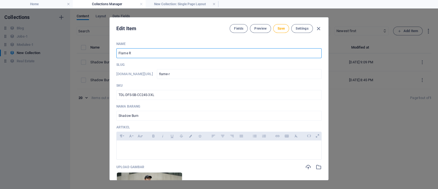
type input "Flame Ri"
type input "flame-ri"
type input "Flame Ris"
type input "flame-ris"
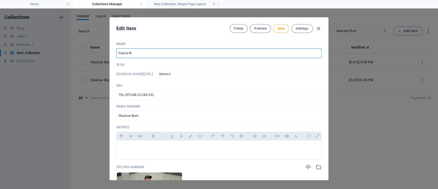
type input "flame-ris"
type input "Flame Rise"
type input "flame-rise"
type input "Flame Rise"
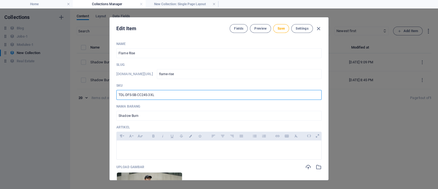
click at [127, 94] on input "TDL-DFS-SB-CC24S-3XL" at bounding box center [218, 95] width 205 height 10
drag, startPoint x: 131, startPoint y: 95, endPoint x: 134, endPoint y: 95, distance: 2.8
click at [134, 95] on input "TDL-DFS-SB-CC24S-3XL" at bounding box center [218, 95] width 205 height 10
drag, startPoint x: 155, startPoint y: 94, endPoint x: 204, endPoint y: 94, distance: 49.3
click at [133, 93] on input "TDL-DFS-SB-CC24S-3XL" at bounding box center [218, 95] width 205 height 10
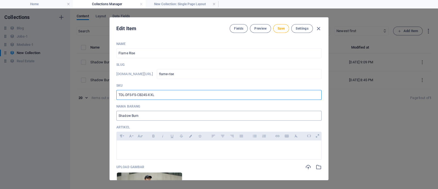
type input "TDL-DFS-FS-CB24S-XXL"
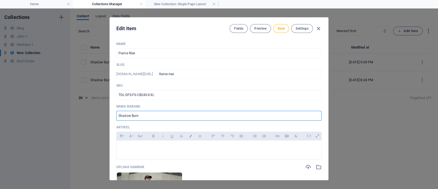
drag, startPoint x: 149, startPoint y: 118, endPoint x: 91, endPoint y: 114, distance: 58.7
click at [91, 114] on div "Edit Item Fields Preview Save Settings Name Flame Rise ​ Slug [DOMAIN_NAME][URL…" at bounding box center [219, 98] width 438 height 180
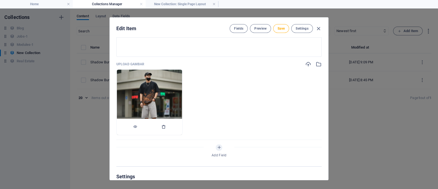
type input "Flame Rise"
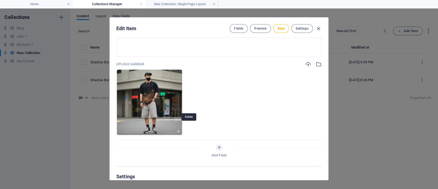
click at [166, 128] on icon "button" at bounding box center [163, 126] width 4 height 4
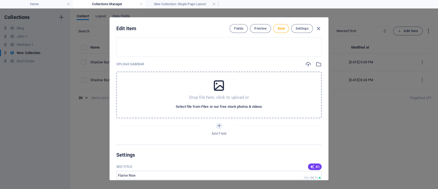
click at [220, 104] on span "Select file from Files or our free stock photos & videos" at bounding box center [219, 106] width 86 height 7
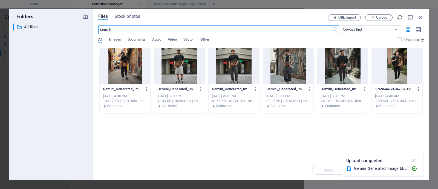
drag, startPoint x: 115, startPoint y: 66, endPoint x: 118, endPoint y: 67, distance: 2.9
click at [115, 66] on div at bounding box center [125, 66] width 51 height 36
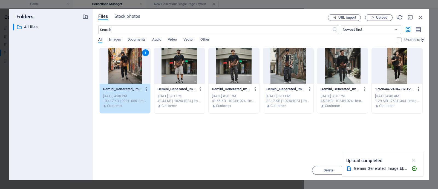
click at [350, 151] on icon "button" at bounding box center [414, 160] width 6 height 6
click at [350, 151] on span "Insert" at bounding box center [408, 169] width 10 height 3
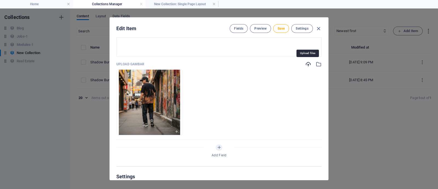
click at [306, 64] on icon "button" at bounding box center [308, 64] width 6 height 6
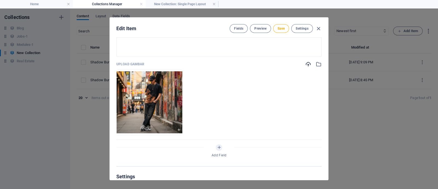
scroll to position [0, 0]
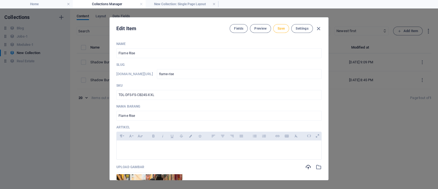
click at [281, 30] on span "Save" at bounding box center [281, 28] width 7 height 4
click at [316, 28] on icon "button" at bounding box center [318, 28] width 6 height 6
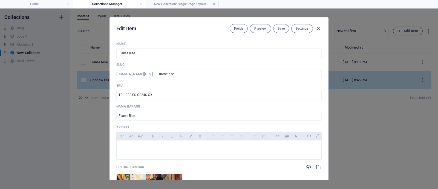
type input "flame-rise"
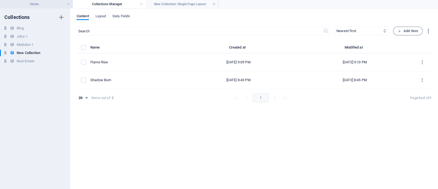
click at [29, 3] on h4 "Home" at bounding box center [36, 4] width 73 height 6
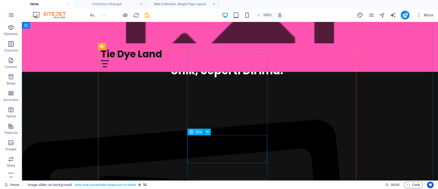
scroll to position [397, 0]
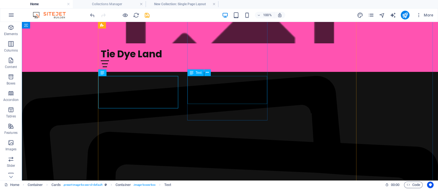
scroll to position [363, 0]
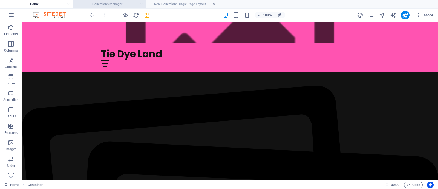
drag, startPoint x: 103, startPoint y: 2, endPoint x: 116, endPoint y: 5, distance: 13.7
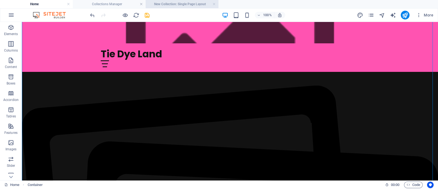
click at [171, 6] on h4 "New Collection: Single Page Layout" at bounding box center [182, 4] width 73 height 6
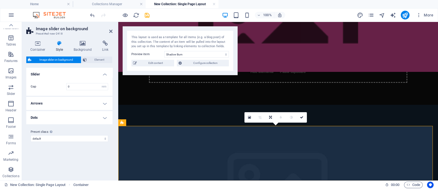
scroll to position [0, 0]
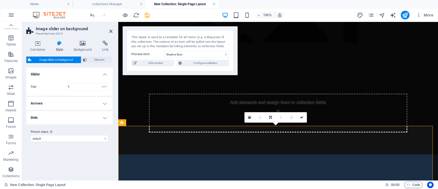
click at [214, 3] on link at bounding box center [213, 4] width 3 height 5
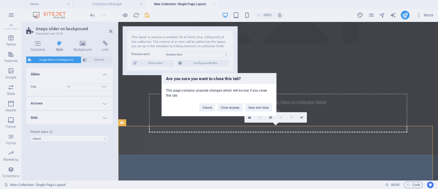
click at [315, 81] on div "Are you sure you want to close this tab? This page contains unsaved changes whi…" at bounding box center [219, 94] width 438 height 189
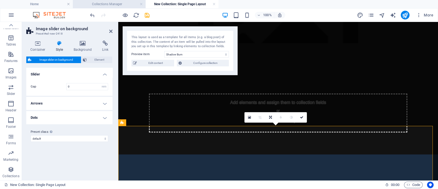
click at [117, 2] on h4 "Collections Manager" at bounding box center [109, 4] width 73 height 6
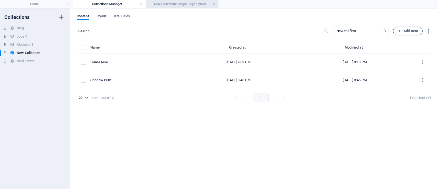
click at [192, 4] on h4 "New Collection: Single Page Layout" at bounding box center [182, 4] width 73 height 6
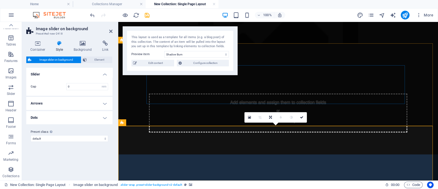
click at [265, 93] on div "Add elements and assign them to collection fields or Add elements Paste clipboa…" at bounding box center [278, 112] width 258 height 39
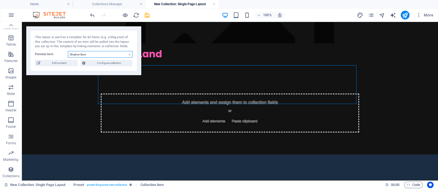
click at [87, 54] on select "Shadow Burn" at bounding box center [100, 54] width 65 height 7
click at [68, 51] on select "Shadow Burn" at bounding box center [100, 54] width 65 height 7
click at [103, 62] on span "Configure collection" at bounding box center [109, 63] width 44 height 7
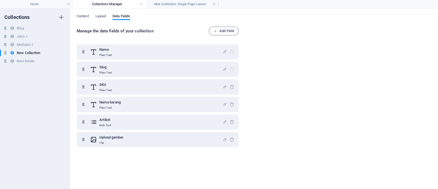
click at [108, 17] on div "Content Layout Data Fields" at bounding box center [254, 19] width 355 height 10
click at [100, 17] on span "Layout" at bounding box center [101, 17] width 11 height 8
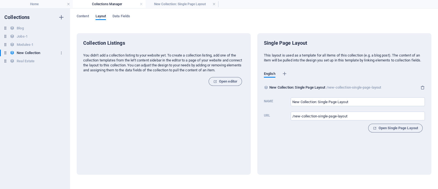
click at [7, 55] on icon at bounding box center [5, 52] width 5 height 5
click at [34, 52] on h6 "New Collection" at bounding box center [29, 53] width 24 height 7
click at [38, 50] on h6 "New Collection" at bounding box center [29, 53] width 24 height 7
click at [64, 53] on button "button" at bounding box center [61, 52] width 7 height 9
click at [46, 50] on div at bounding box center [219, 94] width 438 height 189
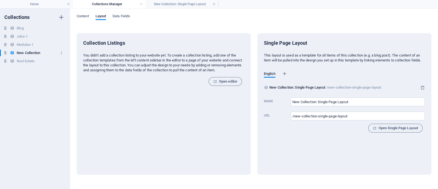
click at [27, 50] on h6 "New Collection" at bounding box center [29, 53] width 24 height 7
click at [61, 16] on icon "button" at bounding box center [61, 17] width 7 height 7
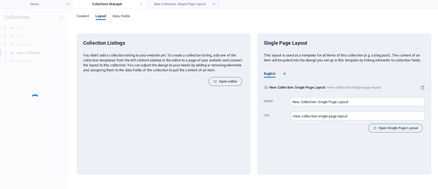
click at [64, 69] on div "Collections Blog Blog Jobs-1 Jobs-1 Modules-1 Modules-1 New Collection New Coll…" at bounding box center [35, 98] width 70 height 180
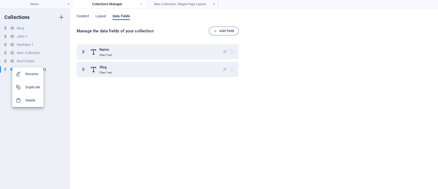
click at [28, 100] on h6 "Delete" at bounding box center [32, 100] width 15 height 7
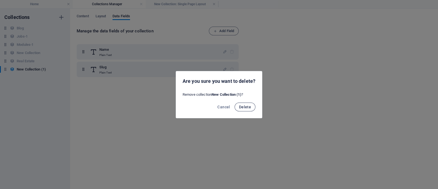
click at [245, 108] on span "Delete" at bounding box center [245, 107] width 12 height 4
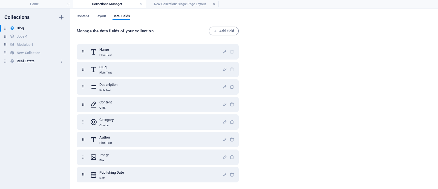
click at [28, 60] on h6 "Real Estate" at bounding box center [26, 61] width 18 height 7
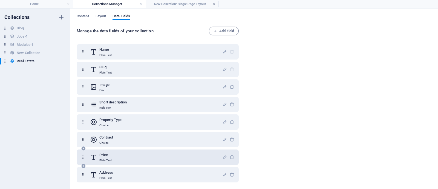
scroll to position [105, 0]
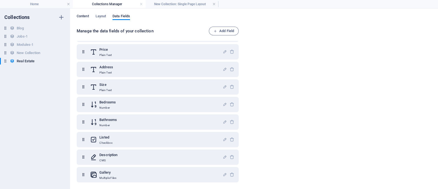
click at [88, 17] on span "Content" at bounding box center [83, 17] width 12 height 8
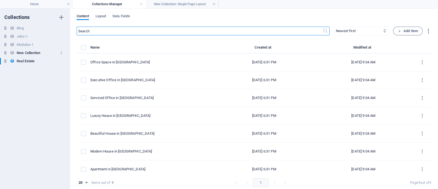
click at [21, 51] on h6 "New Collection" at bounding box center [29, 53] width 24 height 7
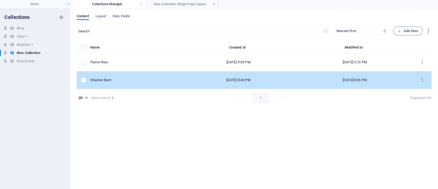
click at [167, 81] on div "Shadow Burn" at bounding box center [132, 79] width 85 height 5
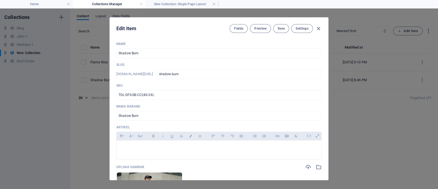
click at [29, 60] on div "Edit Item Fields Preview Save Settings Name Shadow Burn ​ Slug [DOMAIN_NAME][UR…" at bounding box center [219, 98] width 438 height 180
type input "shadow-burn"
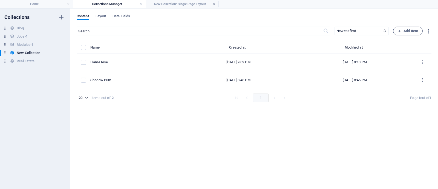
click at [26, 63] on h6 "Real Estate" at bounding box center [26, 61] width 18 height 7
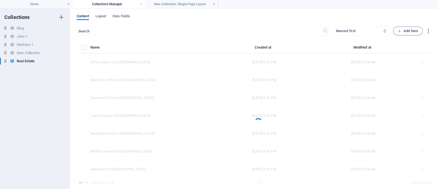
scroll to position [2, 0]
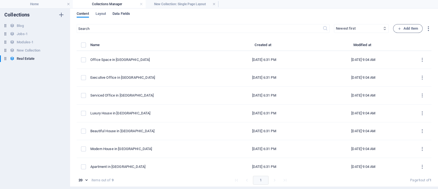
click at [120, 14] on span "Data Fields" at bounding box center [121, 14] width 18 height 8
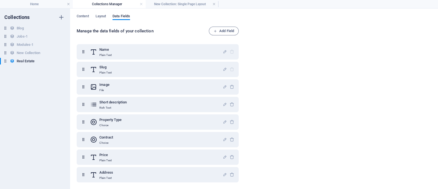
scroll to position [105, 0]
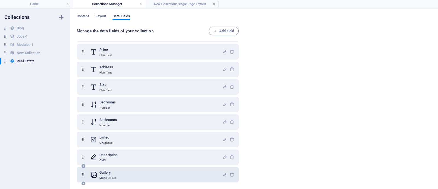
click at [102, 151] on h6 "Gallery" at bounding box center [107, 172] width 17 height 7
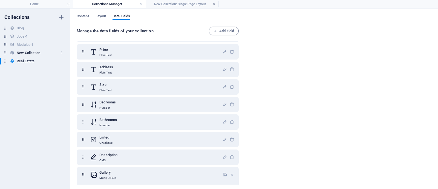
click at [34, 50] on h6 "New Collection" at bounding box center [29, 53] width 24 height 7
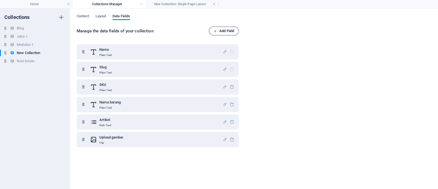
click at [221, 29] on span "Add Field" at bounding box center [223, 31] width 21 height 7
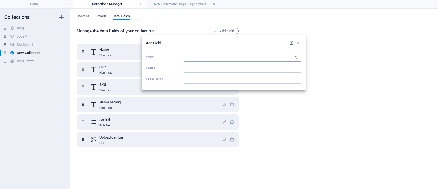
click at [258, 55] on select "Plain Text Link CMS Rich Text File Multiple Files Checkbox Choice Date Number" at bounding box center [243, 57] width 118 height 9
click at [131, 151] on div at bounding box center [219, 94] width 438 height 189
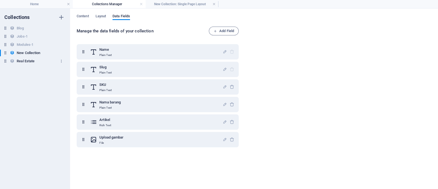
click at [37, 63] on div "Real Estate Real Estate" at bounding box center [32, 61] width 65 height 7
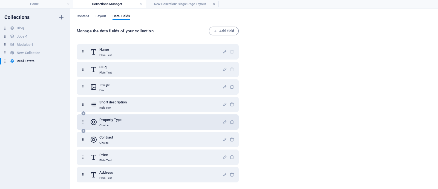
scroll to position [105, 0]
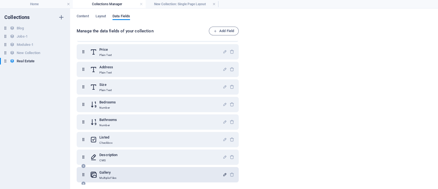
click at [223, 151] on icon "button" at bounding box center [224, 174] width 5 height 5
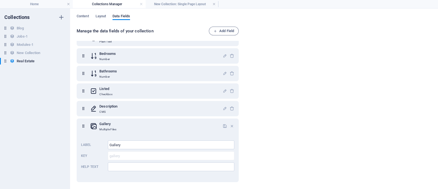
scroll to position [153, 0]
click at [27, 54] on h6 "New Collection" at bounding box center [29, 53] width 24 height 7
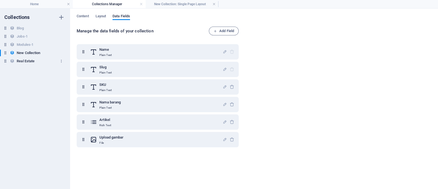
scroll to position [0, 0]
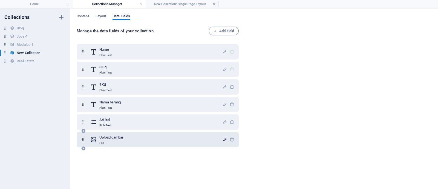
click at [223, 139] on icon "button" at bounding box center [224, 139] width 5 height 5
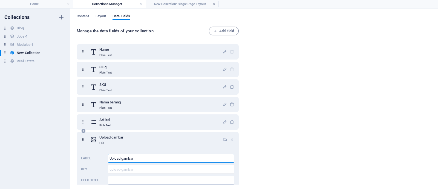
click at [134, 151] on input "Upload gambar" at bounding box center [171, 158] width 126 height 9
drag, startPoint x: 140, startPoint y: 158, endPoint x: 79, endPoint y: 166, distance: 60.8
click at [79, 151] on div "Upload gambar File Label Upload gambar ​ Key upload-gambar ​ Help text ​" at bounding box center [158, 163] width 162 height 63
type input "Galeri Produk"
click at [152, 140] on div "Upload gambar File" at bounding box center [156, 139] width 132 height 11
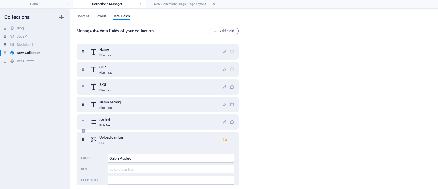
click at [146, 151] on div "Label Galeri Produk ​ Key upload-gambar ​ Help text ​" at bounding box center [157, 168] width 153 height 35
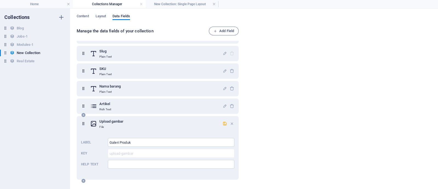
scroll to position [13, 0]
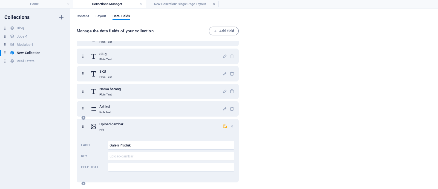
drag, startPoint x: 223, startPoint y: 125, endPoint x: 236, endPoint y: 135, distance: 16.3
click at [223, 125] on icon "button" at bounding box center [224, 126] width 5 height 5
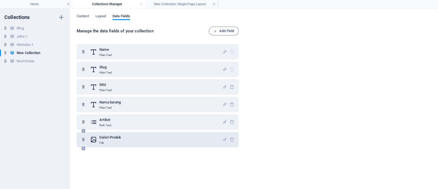
scroll to position [0, 0]
click at [226, 32] on span "Add Field" at bounding box center [223, 31] width 21 height 7
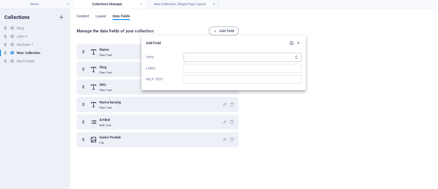
click at [216, 59] on select "Plain Text Link CMS Rich Text File Multiple Files Checkbox Choice Date Number" at bounding box center [243, 57] width 118 height 9
select select "multiple_files"
click at [184, 53] on select "Plain Text Link CMS Rich Text File Multiple Files Checkbox Choice Date Number" at bounding box center [243, 57] width 118 height 9
click at [296, 41] on icon "button" at bounding box center [298, 43] width 5 height 5
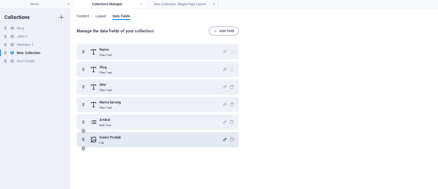
click at [223, 138] on icon "button" at bounding box center [224, 139] width 5 height 5
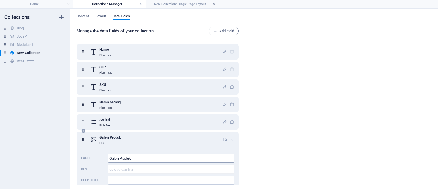
click at [159, 151] on input "Galeri Produk" at bounding box center [171, 158] width 126 height 9
click at [230, 139] on icon "button" at bounding box center [232, 139] width 5 height 5
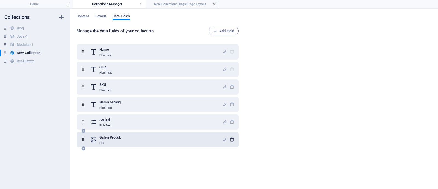
click at [231, 139] on icon "button" at bounding box center [232, 139] width 5 height 5
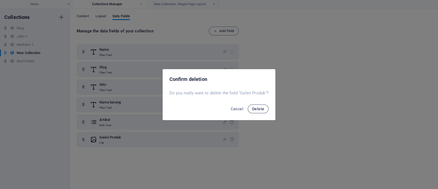
click at [265, 108] on button "Delete" at bounding box center [258, 108] width 21 height 9
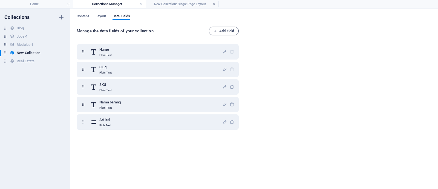
click at [222, 33] on span "Add Field" at bounding box center [223, 31] width 21 height 7
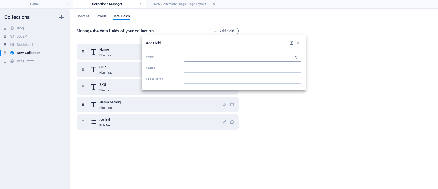
click at [284, 55] on select "Plain Text Link CMS Rich Text File Multiple Files Checkbox Choice Date Number" at bounding box center [243, 57] width 118 height 9
select select "multiple_files"
click at [184, 53] on select "Plain Text Link CMS Rich Text File Multiple Files Checkbox Choice Date Number" at bounding box center [243, 57] width 118 height 9
click at [210, 70] on input "Label" at bounding box center [243, 68] width 118 height 9
click at [245, 65] on input "Label" at bounding box center [243, 68] width 118 height 9
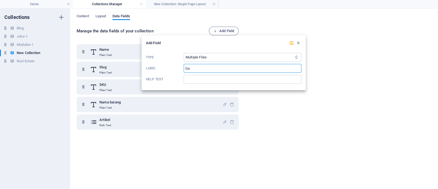
type input "Galeri Produk"
drag, startPoint x: 291, startPoint y: 42, endPoint x: 278, endPoint y: 62, distance: 23.6
click at [291, 43] on icon "submit" at bounding box center [291, 43] width 5 height 5
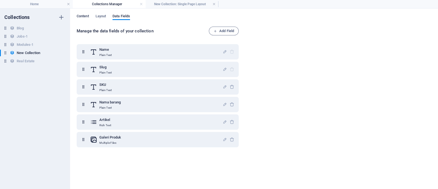
click at [88, 16] on span "Content" at bounding box center [83, 17] width 12 height 8
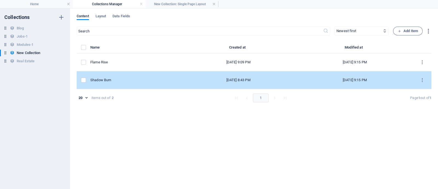
click at [350, 79] on div "[DATE] 9:15 PM" at bounding box center [355, 79] width 108 height 5
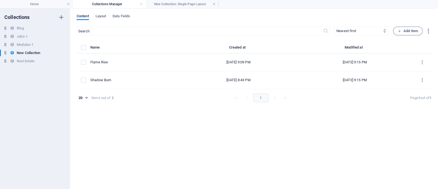
type input "shadow-burn"
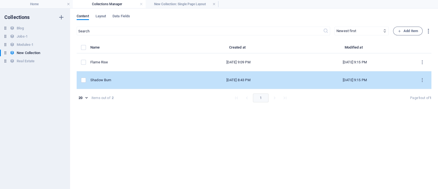
click at [350, 78] on div "[DATE] 9:15 PM" at bounding box center [355, 79] width 108 height 5
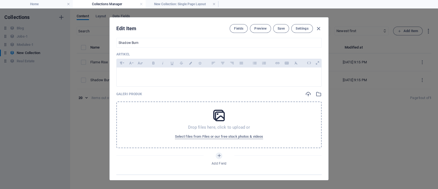
scroll to position [137, 0]
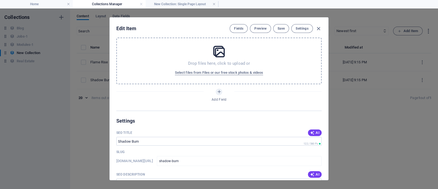
click at [222, 57] on icon at bounding box center [219, 52] width 14 height 14
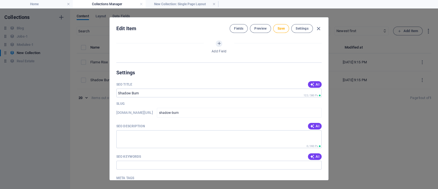
scroll to position [94, 0]
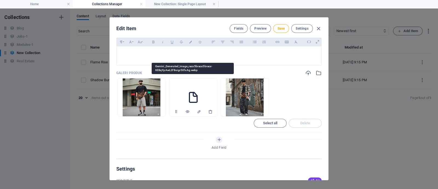
click at [192, 102] on icon at bounding box center [193, 97] width 13 height 13
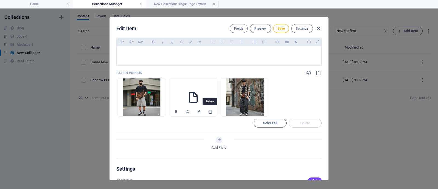
click at [210, 111] on icon "button" at bounding box center [210, 111] width 4 height 4
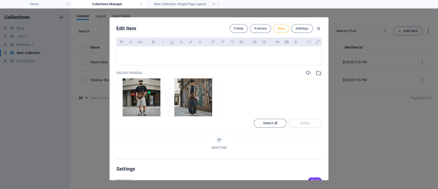
click at [281, 30] on span "Save" at bounding box center [281, 28] width 7 height 4
click at [317, 26] on icon "button" at bounding box center [318, 28] width 6 height 6
type input "shadow-burn"
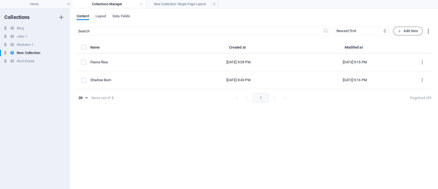
drag, startPoint x: 55, startPoint y: 7, endPoint x: 68, endPoint y: 25, distance: 22.4
click at [31, 3] on h4 "Home" at bounding box center [36, 4] width 73 height 6
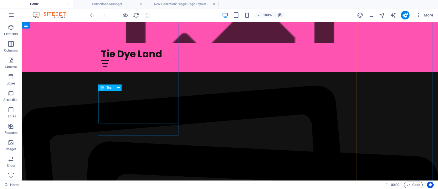
scroll to position [466, 0]
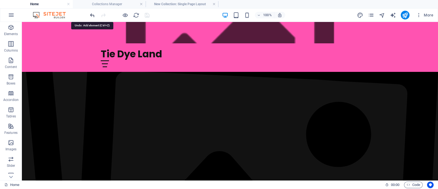
click at [93, 17] on icon "undo" at bounding box center [92, 15] width 6 height 6
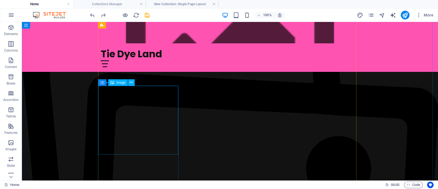
scroll to position [363, 0]
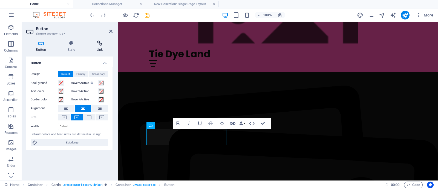
click at [96, 42] on icon at bounding box center [100, 43] width 26 height 5
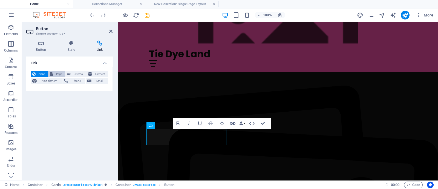
click at [57, 74] on span "Page" at bounding box center [59, 74] width 8 height 7
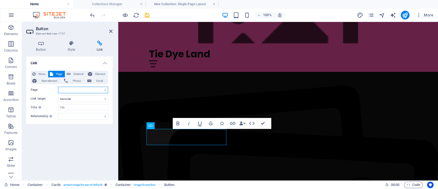
click at [63, 87] on select "Home Subpage Legal Notice Privacy" at bounding box center [83, 89] width 50 height 7
select select "1"
click at [58, 86] on select "Home Subpage Legal Notice Privacy" at bounding box center [83, 89] width 50 height 7
click at [65, 99] on select "New tab Same tab Overlay" at bounding box center [83, 98] width 50 height 7
click at [58, 95] on select "New tab Same tab Overlay" at bounding box center [83, 98] width 50 height 7
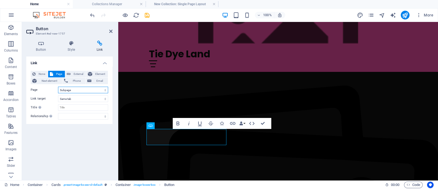
click at [79, 90] on select "Home Subpage Legal Notice Privacy" at bounding box center [83, 89] width 50 height 7
click at [79, 88] on select "Home Subpage Legal Notice Privacy" at bounding box center [83, 89] width 50 height 7
click at [79, 73] on span "External" at bounding box center [78, 74] width 12 height 7
select select "blank"
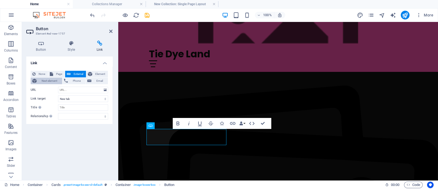
click at [54, 80] on span "Next element" at bounding box center [49, 80] width 22 height 7
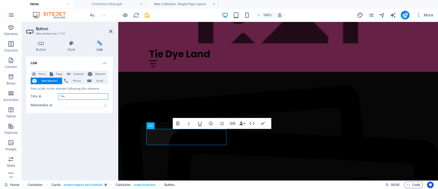
click at [66, 97] on input "Title Additional link description, should not be the same as the link text. The…" at bounding box center [83, 96] width 50 height 7
click at [71, 74] on button "External" at bounding box center [75, 74] width 21 height 7
select select "blank"
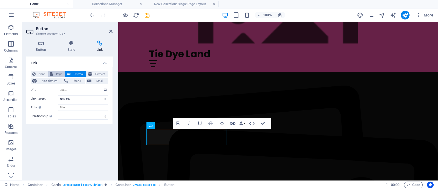
click at [61, 72] on span "Page" at bounding box center [59, 74] width 8 height 7
select select
click at [76, 89] on select "Home Subpage Legal Notice Privacy" at bounding box center [83, 89] width 50 height 7
select select "0"
click at [58, 86] on select "Home Subpage Legal Notice Privacy" at bounding box center [83, 89] width 50 height 7
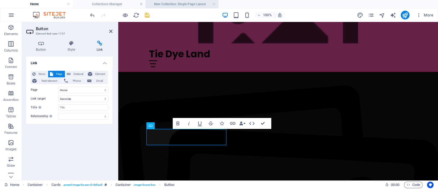
click at [193, 4] on h4 "New Collection: Single Page Layout" at bounding box center [182, 4] width 73 height 6
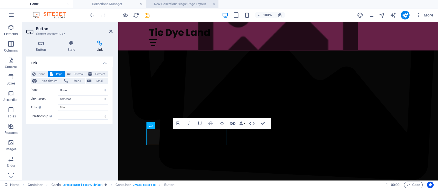
scroll to position [0, 0]
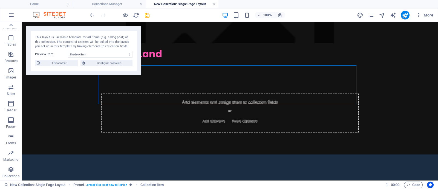
drag, startPoint x: 213, startPoint y: 3, endPoint x: 213, endPoint y: 7, distance: 3.8
drag, startPoint x: 125, startPoint y: 2, endPoint x: 152, endPoint y: 20, distance: 33.0
click at [60, 61] on span "Edit content" at bounding box center [59, 63] width 34 height 7
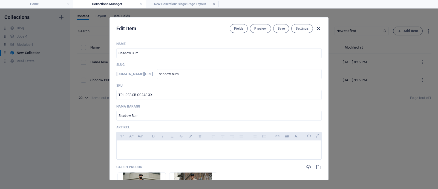
click at [317, 28] on icon "button" at bounding box center [318, 28] width 6 height 6
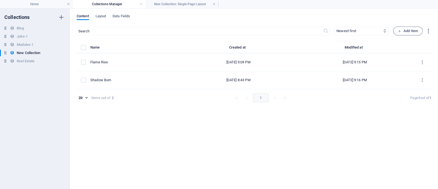
type input "shadow-burn"
click at [26, 53] on h6 "New Collection" at bounding box center [29, 53] width 24 height 7
click at [62, 52] on icon "button" at bounding box center [61, 53] width 4 height 4
click at [70, 63] on h6 "Rename" at bounding box center [66, 63] width 15 height 7
type input "Produk"
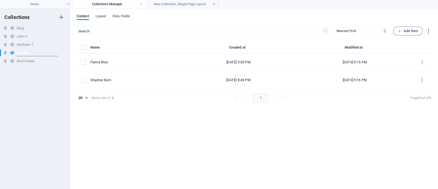
click at [51, 83] on div "Collections Blog Blog Jobs-1 Jobs-1 Modules-1 Modules-1 Produk New Collection R…" at bounding box center [35, 98] width 70 height 180
click at [17, 52] on h6 "Produk" at bounding box center [22, 53] width 11 height 7
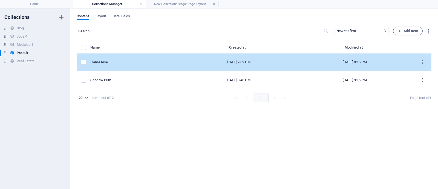
click at [350, 59] on button "items list" at bounding box center [422, 62] width 10 height 9
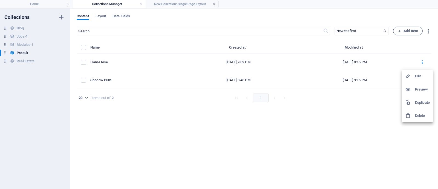
click at [350, 115] on icon at bounding box center [407, 115] width 5 height 5
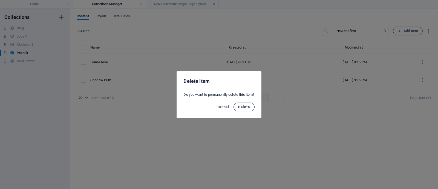
drag, startPoint x: 253, startPoint y: 106, endPoint x: 246, endPoint y: 103, distance: 6.8
click at [252, 106] on button "Delete" at bounding box center [243, 106] width 21 height 9
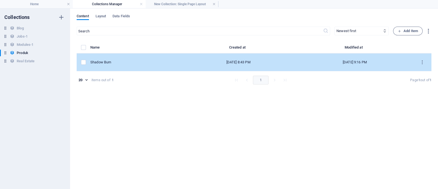
click at [90, 63] on td "items list" at bounding box center [84, 62] width 14 height 18
click at [350, 60] on icon "items list" at bounding box center [422, 62] width 5 height 5
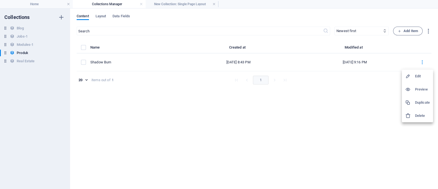
click at [350, 89] on h6 "Preview" at bounding box center [422, 89] width 15 height 7
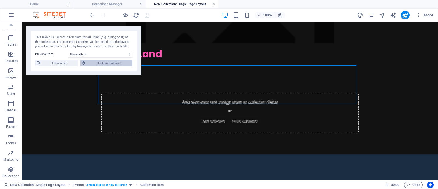
click at [116, 61] on span "Configure collection" at bounding box center [109, 63] width 44 height 7
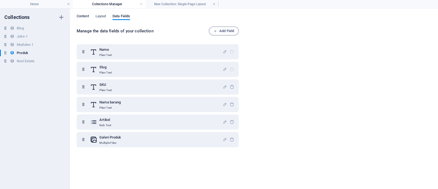
click at [85, 16] on span "Content" at bounding box center [83, 17] width 12 height 8
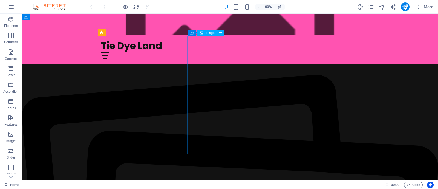
scroll to position [376, 0]
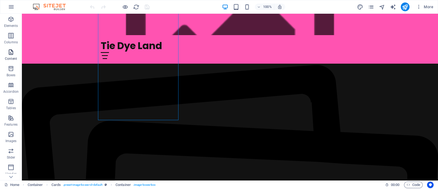
click at [13, 57] on p "Content" at bounding box center [11, 58] width 12 height 4
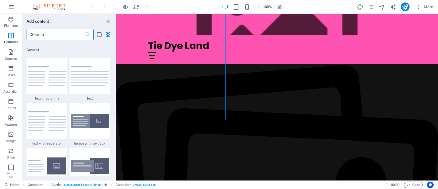
scroll to position [899, 0]
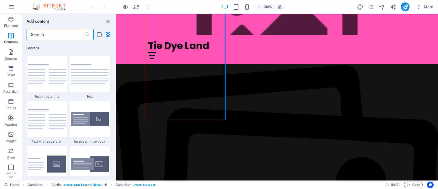
click at [54, 36] on input "text" at bounding box center [56, 34] width 58 height 11
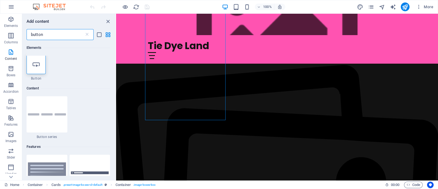
scroll to position [0, 0]
type input "button"
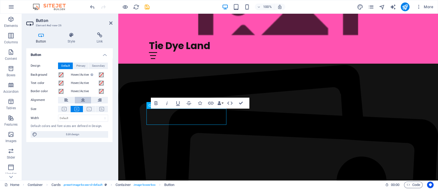
click at [83, 99] on icon at bounding box center [83, 100] width 4 height 7
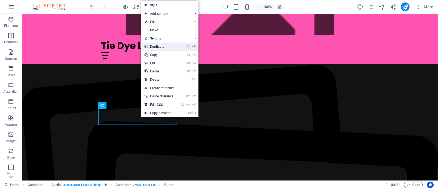
click at [163, 45] on link "Ctrl D Duplicate" at bounding box center [159, 46] width 37 height 8
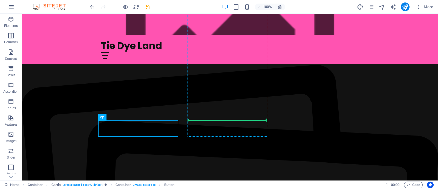
drag, startPoint x: 146, startPoint y: 125, endPoint x: 227, endPoint y: 118, distance: 81.8
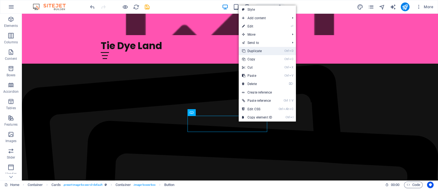
click at [265, 47] on link "Ctrl D Duplicate" at bounding box center [257, 51] width 37 height 8
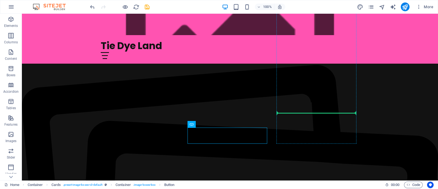
drag, startPoint x: 235, startPoint y: 134, endPoint x: 316, endPoint y: 110, distance: 84.7
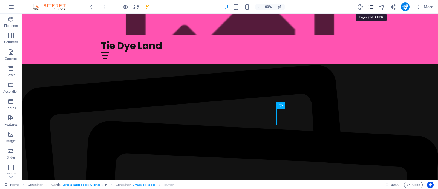
click at [371, 9] on icon "pages" at bounding box center [371, 7] width 6 height 6
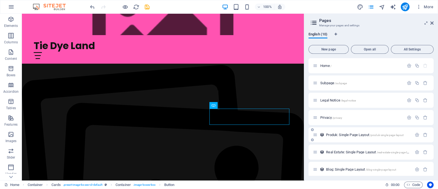
click at [314, 134] on icon at bounding box center [315, 134] width 5 height 5
click at [370, 134] on span "Produk: Single Page Layout /produk-single-page-layout" at bounding box center [364, 134] width 77 height 4
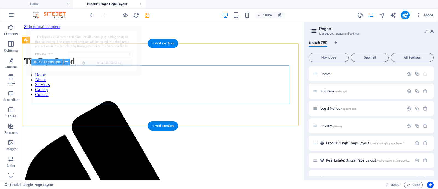
select select "68e1247090b5f522bf062f00"
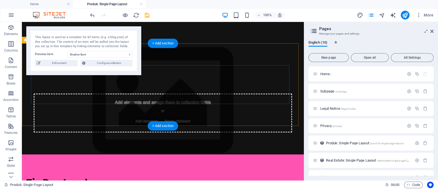
click at [174, 93] on div "Add elements and assign them to collection fields or Add elements Paste clipboa…" at bounding box center [163, 112] width 258 height 39
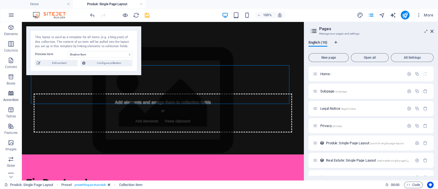
click at [10, 94] on icon "button" at bounding box center [11, 93] width 7 height 7
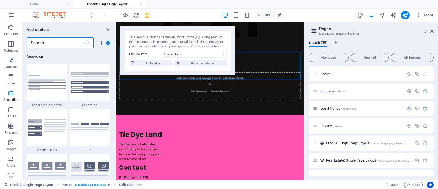
scroll to position [1483, 0]
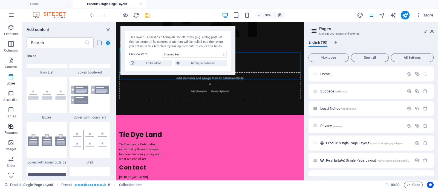
click at [10, 123] on icon "button" at bounding box center [11, 126] width 7 height 7
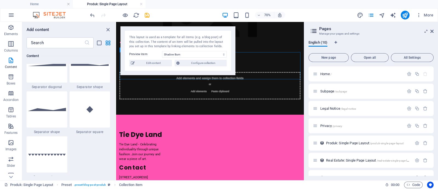
scroll to position [1288, 0]
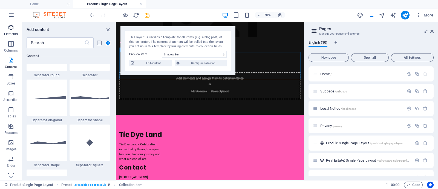
click at [11, 30] on icon "button" at bounding box center [11, 27] width 7 height 7
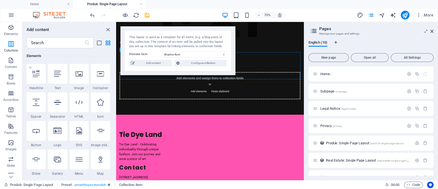
scroll to position [0, 0]
click at [37, 74] on icon at bounding box center [36, 73] width 7 height 7
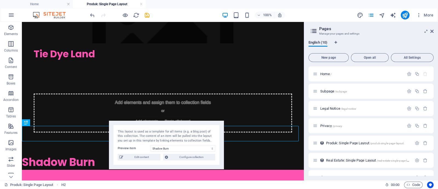
drag, startPoint x: 108, startPoint y: 30, endPoint x: 187, endPoint y: 121, distance: 121.2
click at [187, 122] on div "This layout is used as a template for all items (e.g. a blog post) of this coll…" at bounding box center [166, 144] width 115 height 49
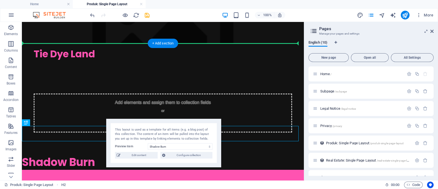
drag, startPoint x: 80, startPoint y: 134, endPoint x: 129, endPoint y: 75, distance: 76.6
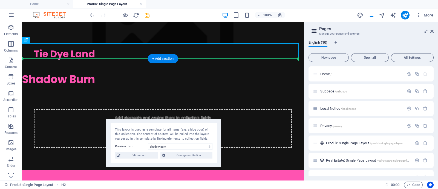
drag, startPoint x: 82, startPoint y: 50, endPoint x: 160, endPoint y: 73, distance: 80.6
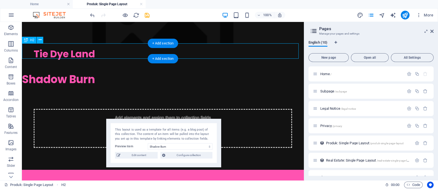
click at [73, 71] on div "Shadow Burn" at bounding box center [163, 78] width 282 height 15
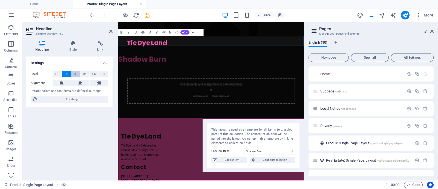
click at [77, 74] on span "H3" at bounding box center [76, 74] width 4 height 7
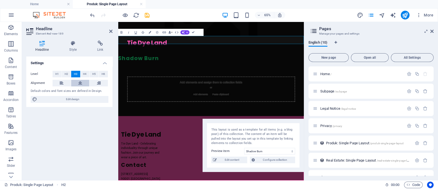
click at [79, 83] on icon at bounding box center [80, 83] width 4 height 7
drag, startPoint x: 181, startPoint y: 26, endPoint x: 194, endPoint y: 32, distance: 13.5
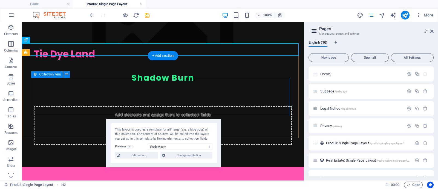
drag, startPoint x: 81, startPoint y: 98, endPoint x: 80, endPoint y: 93, distance: 4.7
click at [80, 106] on div "Add elements and assign them to collection fields or Add elements Paste clipboa…" at bounding box center [163, 125] width 258 height 39
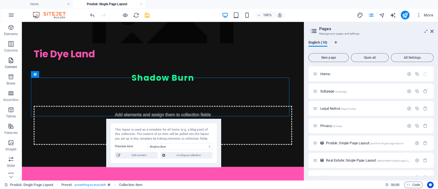
click at [9, 61] on icon "button" at bounding box center [11, 60] width 7 height 7
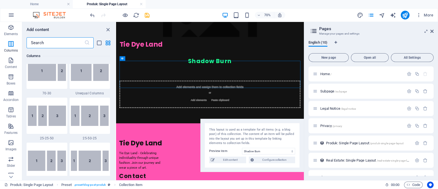
scroll to position [899, 0]
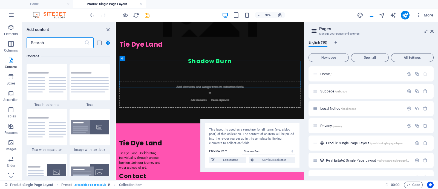
click at [39, 44] on input "text" at bounding box center [56, 42] width 58 height 11
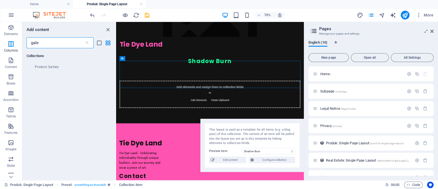
scroll to position [0, 0]
type input "galer"
click at [9, 65] on p "Content" at bounding box center [11, 67] width 12 height 4
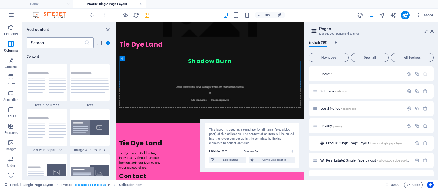
scroll to position [899, 0]
click at [56, 44] on input "text" at bounding box center [56, 42] width 58 height 11
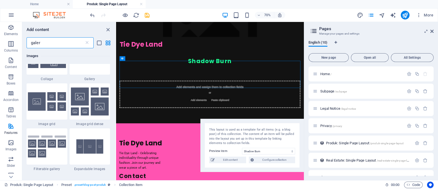
scroll to position [0, 0]
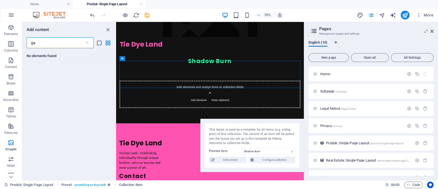
type input "g"
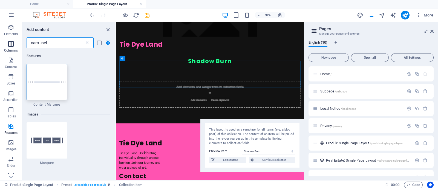
type input "carousel"
click at [8, 47] on icon "button" at bounding box center [11, 44] width 7 height 7
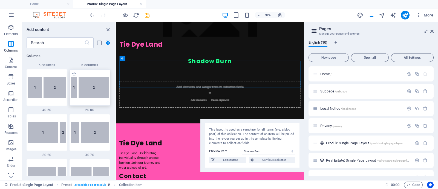
scroll to position [383, 0]
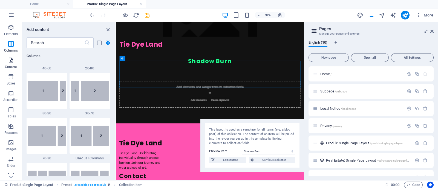
drag, startPoint x: 15, startPoint y: 60, endPoint x: 30, endPoint y: 77, distance: 22.1
click at [15, 60] on span "Content" at bounding box center [11, 63] width 22 height 13
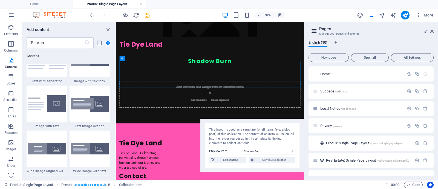
scroll to position [1002, 0]
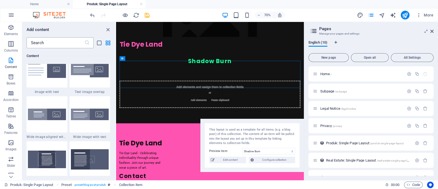
click at [59, 47] on input "text" at bounding box center [56, 42] width 58 height 11
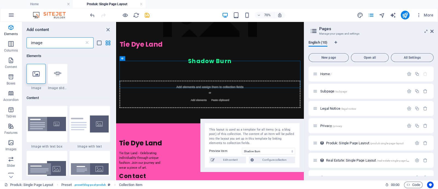
scroll to position [0, 0]
type input "image"
drag, startPoint x: 59, startPoint y: 76, endPoint x: 160, endPoint y: 125, distance: 112.1
click at [59, 76] on icon at bounding box center [57, 73] width 7 height 7
select select "ms"
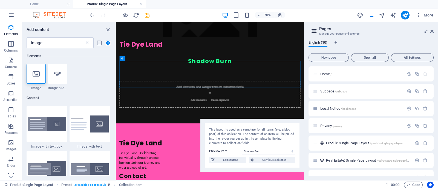
select select "s"
select select "progressive"
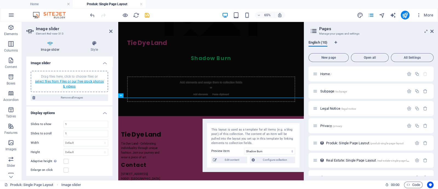
click at [68, 84] on link "select files from Files or our free stock photos & videos" at bounding box center [69, 83] width 69 height 9
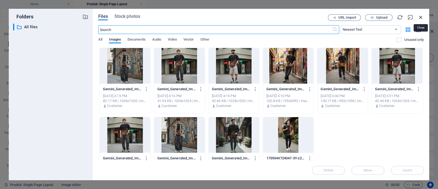
click at [423, 17] on icon "button" at bounding box center [421, 17] width 6 height 6
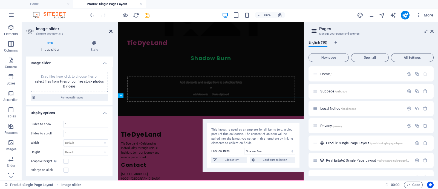
drag, startPoint x: 110, startPoint y: 30, endPoint x: 89, endPoint y: 11, distance: 27.5
click at [110, 30] on icon at bounding box center [110, 31] width 3 height 4
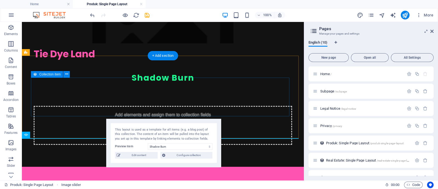
click at [156, 106] on div "Add elements and assign them to collection fields or Add elements Paste clipboa…" at bounding box center [163, 125] width 258 height 39
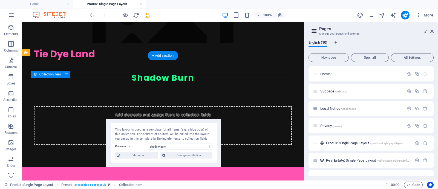
click at [146, 129] on span "Add elements" at bounding box center [146, 133] width 27 height 8
click at [148, 129] on span "Add elements" at bounding box center [146, 133] width 27 height 8
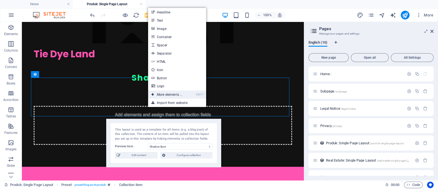
drag, startPoint x: 184, startPoint y: 94, endPoint x: 182, endPoint y: 97, distance: 3.6
click at [184, 94] on link "Ctrl ⏎ More elements ..." at bounding box center [166, 94] width 37 height 8
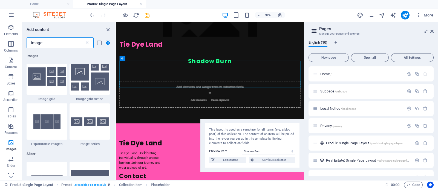
scroll to position [513, 0]
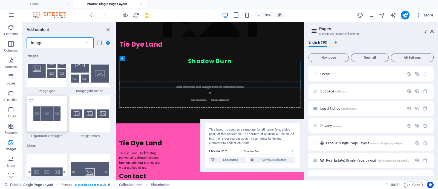
click at [42, 118] on img at bounding box center [47, 113] width 38 height 25
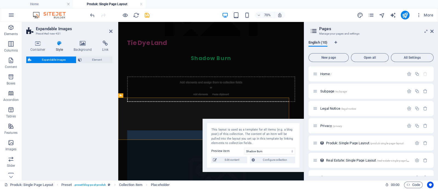
select select "rem"
select select "px"
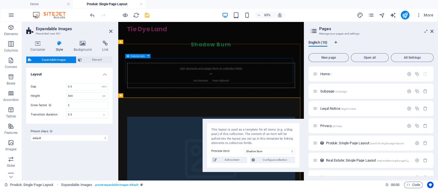
scroll to position [0, 0]
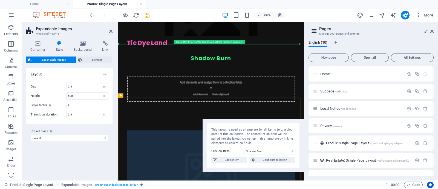
drag, startPoint x: 198, startPoint y: 145, endPoint x: 198, endPoint y: 91, distance: 54.2
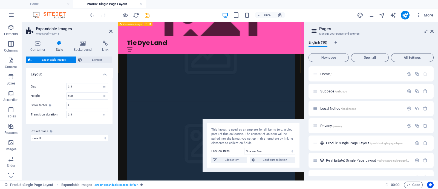
scroll to position [137, 0]
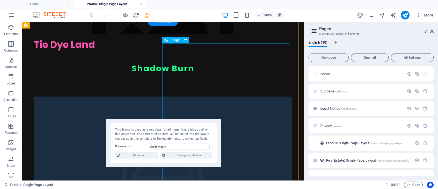
scroll to position [0, 0]
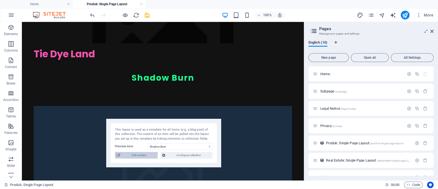
click at [140, 157] on span "Edit content" at bounding box center [139, 155] width 34 height 7
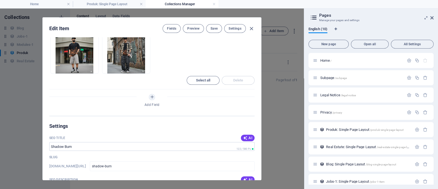
scroll to position [103, 0]
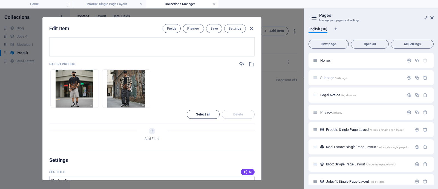
click at [203, 117] on button "Select all" at bounding box center [203, 114] width 33 height 9
click at [211, 27] on button "Save" at bounding box center [214, 28] width 16 height 9
drag, startPoint x: 252, startPoint y: 27, endPoint x: 226, endPoint y: 59, distance: 40.9
click at [252, 28] on icon "button" at bounding box center [251, 28] width 6 height 6
type input "shadow-burn"
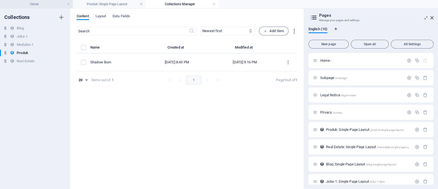
click at [56, 3] on h4 "Home" at bounding box center [36, 4] width 73 height 6
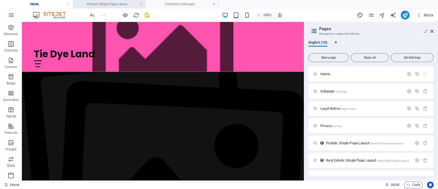
click at [107, 4] on h4 "Produk: Single Page Layout" at bounding box center [109, 4] width 73 height 6
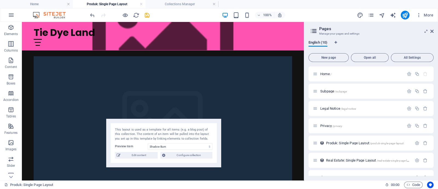
scroll to position [0, 0]
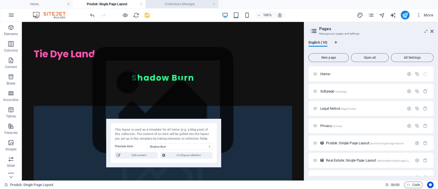
click at [174, 5] on h4 "Collections Manager" at bounding box center [182, 4] width 73 height 6
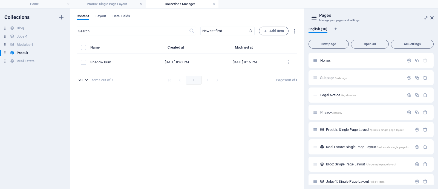
drag, startPoint x: 106, startPoint y: 2, endPoint x: 136, endPoint y: 46, distance: 53.0
click at [110, 3] on h4 "Produk: Single Page Layout" at bounding box center [109, 4] width 73 height 6
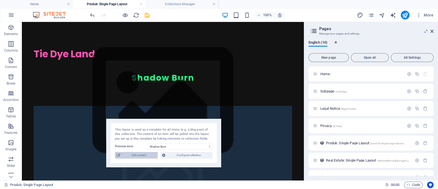
click at [152, 153] on span "Edit content" at bounding box center [139, 155] width 34 height 7
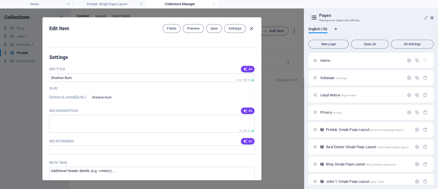
scroll to position [34, 0]
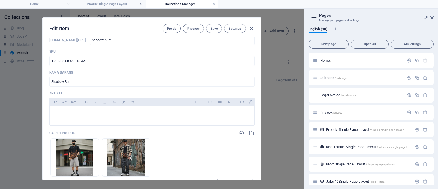
click at [64, 132] on p "Galeri Produk" at bounding box center [62, 133] width 26 height 4
drag, startPoint x: 251, startPoint y: 24, endPoint x: 243, endPoint y: 42, distance: 19.8
click at [251, 25] on div "Fields Preview Save Settings" at bounding box center [209, 28] width 92 height 9
click at [250, 27] on icon "button" at bounding box center [251, 28] width 6 height 6
type input "shadow-burn"
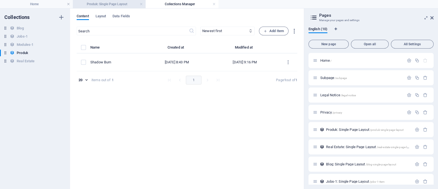
click at [109, 4] on h4 "Produk: Single Page Layout" at bounding box center [109, 4] width 73 height 6
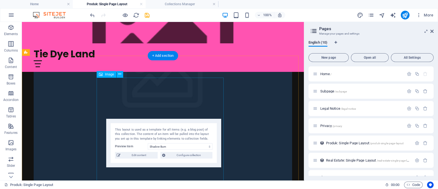
scroll to position [171, 0]
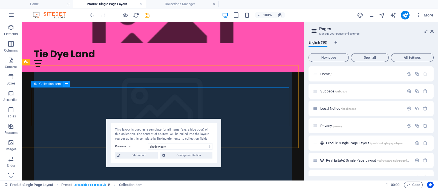
click at [66, 85] on icon at bounding box center [66, 84] width 3 height 6
click at [190, 154] on span "Configure collection" at bounding box center [189, 155] width 44 height 7
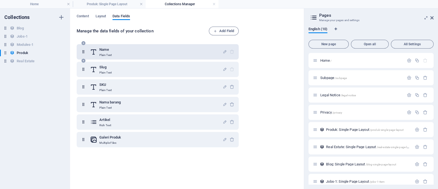
click at [208, 54] on div "Name Plain Text" at bounding box center [156, 51] width 132 height 11
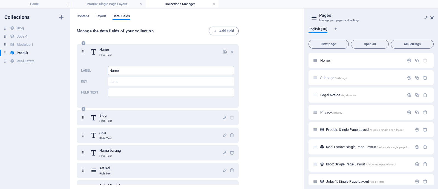
click at [188, 73] on input "Name" at bounding box center [171, 70] width 126 height 9
type input "Name koleksi"
click at [269, 80] on div "Manage the data fields of your collection Add Field Name Plain Text Label Name …" at bounding box center [187, 106] width 221 height 158
click at [285, 72] on div "Manage the data fields of your collection Add Field Name Plain Text Label Name …" at bounding box center [187, 106] width 221 height 158
click at [114, 4] on h4 "Produk: Single Page Layout" at bounding box center [109, 4] width 73 height 6
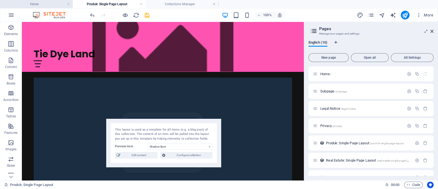
scroll to position [171, 0]
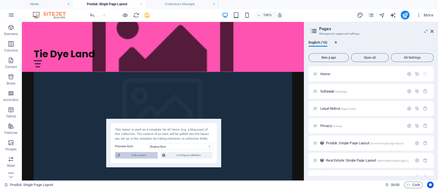
click at [136, 155] on span "Edit content" at bounding box center [139, 155] width 34 height 7
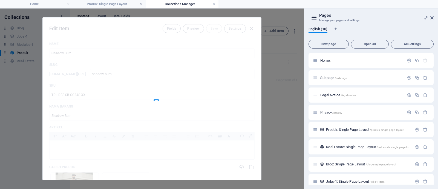
scroll to position [0, 0]
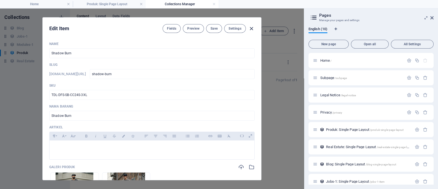
click at [252, 26] on icon "button" at bounding box center [251, 28] width 6 height 6
type input "shadow-burn"
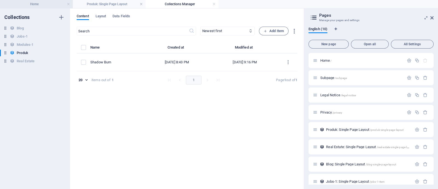
drag, startPoint x: 33, startPoint y: 5, endPoint x: 34, endPoint y: 7, distance: 2.8
click at [45, 1] on h4 "Home" at bounding box center [36, 4] width 73 height 6
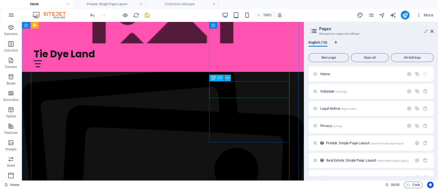
scroll to position [376, 0]
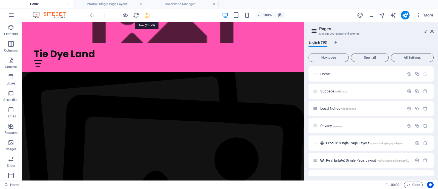
drag, startPoint x: 145, startPoint y: 14, endPoint x: 132, endPoint y: 15, distance: 13.5
click at [145, 14] on icon "save" at bounding box center [147, 15] width 6 height 6
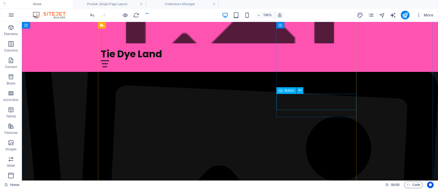
scroll to position [479, 0]
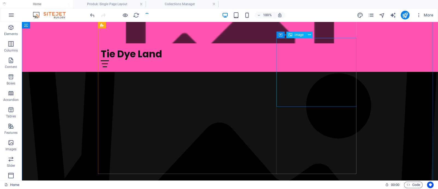
checkbox input "false"
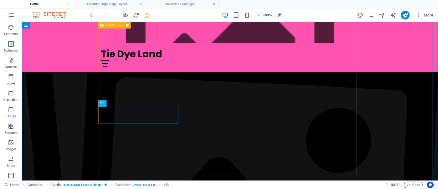
scroll to position [411, 0]
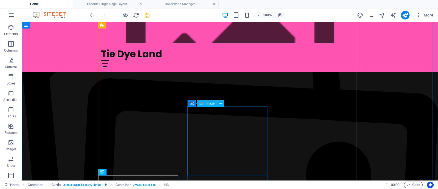
click at [220, 103] on icon at bounding box center [220, 103] width 3 height 6
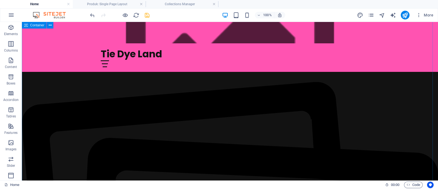
scroll to position [342, 0]
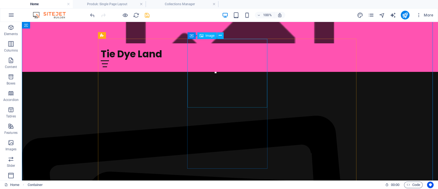
scroll to position [308, 0]
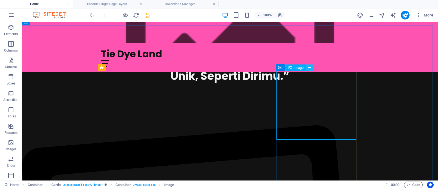
click at [311, 68] on button at bounding box center [309, 67] width 7 height 7
click at [309, 68] on icon at bounding box center [309, 68] width 3 height 6
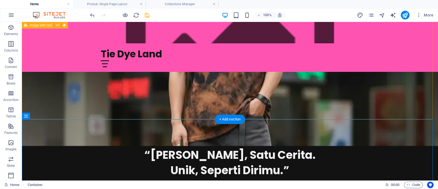
scroll to position [205, 0]
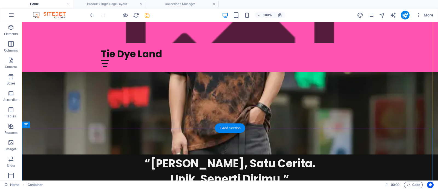
click at [230, 128] on div "+ Add section" at bounding box center [230, 127] width 30 height 9
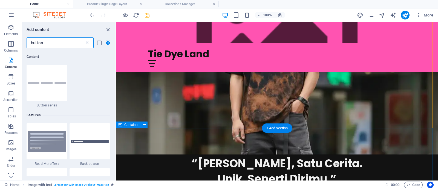
scroll to position [42, 0]
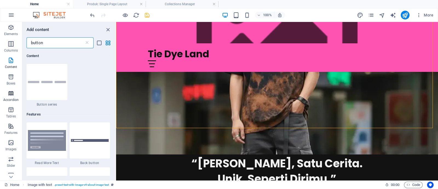
click at [12, 93] on icon "button" at bounding box center [11, 93] width 7 height 7
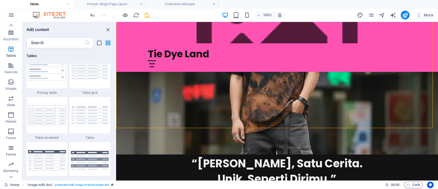
scroll to position [68, 0]
click at [7, 91] on span "Slider" at bounding box center [11, 93] width 22 height 13
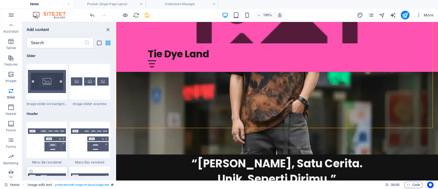
scroll to position [3146, 0]
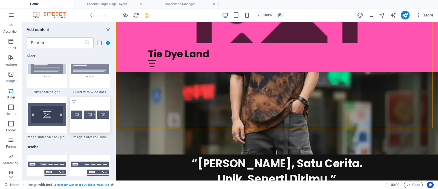
click at [86, 111] on img at bounding box center [90, 114] width 38 height 8
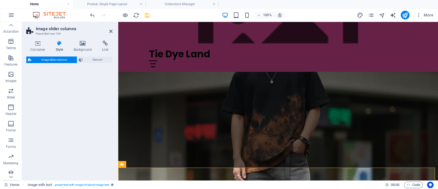
select select "rem"
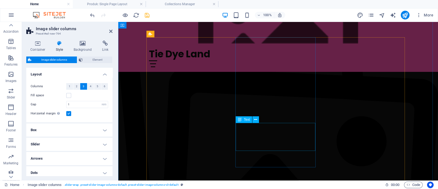
scroll to position [479, 0]
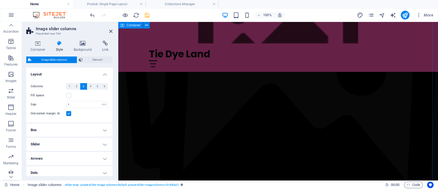
drag, startPoint x: 418, startPoint y: 108, endPoint x: 413, endPoint y: 108, distance: 5.2
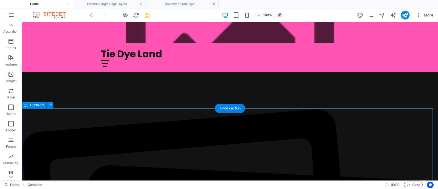
scroll to position [273, 0]
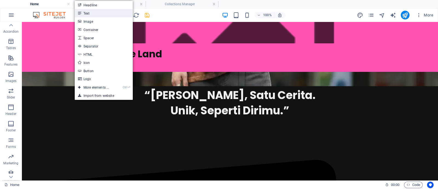
click at [102, 13] on link "Text" at bounding box center [104, 13] width 58 height 8
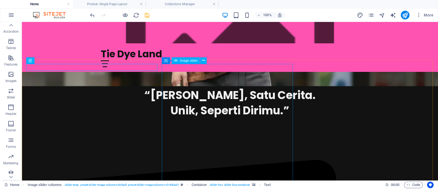
drag, startPoint x: 187, startPoint y: 62, endPoint x: 166, endPoint y: 43, distance: 28.5
click at [187, 62] on span "Image slider" at bounding box center [189, 60] width 18 height 3
click at [204, 60] on icon at bounding box center [203, 60] width 3 height 6
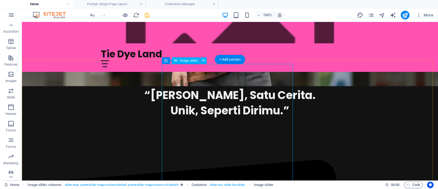
drag, startPoint x: 197, startPoint y: 86, endPoint x: 101, endPoint y: 86, distance: 96.1
select select "px"
select select "ms"
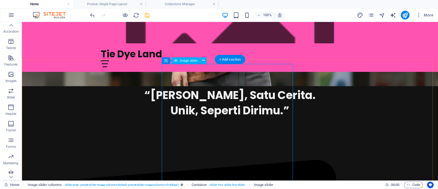
select select "s"
select select "progressive"
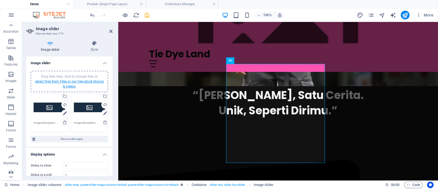
click at [71, 81] on link "select files from Files or our free stock photos & videos" at bounding box center [69, 83] width 69 height 9
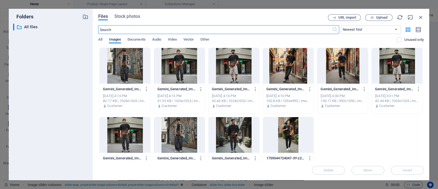
click at [125, 77] on div at bounding box center [125, 66] width 51 height 36
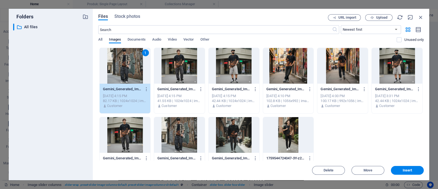
drag, startPoint x: 286, startPoint y: 72, endPoint x: 283, endPoint y: 72, distance: 2.8
click at [286, 72] on div at bounding box center [288, 66] width 51 height 36
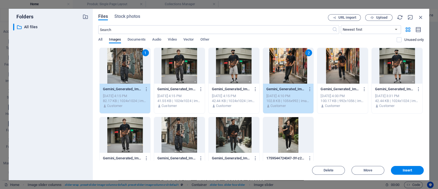
click at [218, 73] on div at bounding box center [234, 66] width 51 height 36
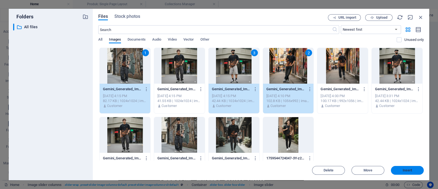
drag, startPoint x: 400, startPoint y: 170, endPoint x: 307, endPoint y: 148, distance: 95.3
click at [400, 171] on span "Insert" at bounding box center [407, 169] width 28 height 3
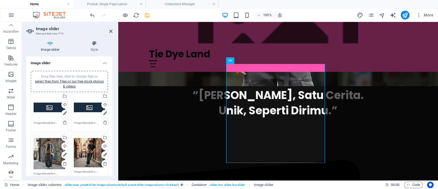
click at [81, 169] on textarea at bounding box center [89, 173] width 31 height 8
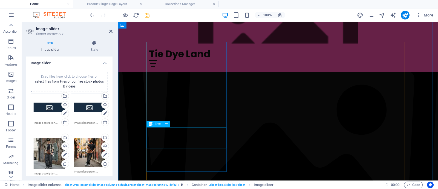
scroll to position [444, 0]
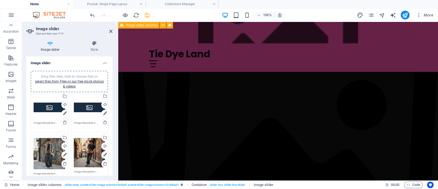
click at [82, 173] on textarea at bounding box center [89, 173] width 31 height 8
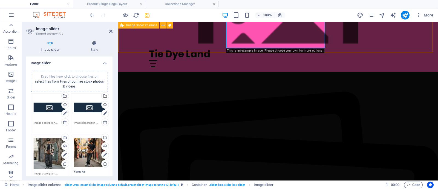
scroll to position [286, 0]
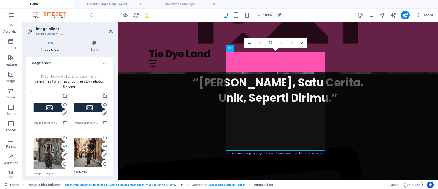
click at [51, 152] on div "Drag files here, click to choose files or select files from Files or our free s…" at bounding box center [49, 153] width 31 height 31
type textarea "Flame Rise"
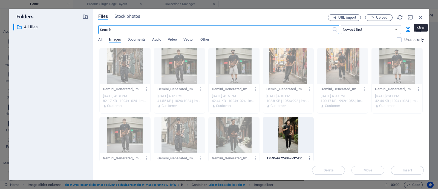
click at [417, 20] on div "URL import Upload" at bounding box center [376, 17] width 96 height 7
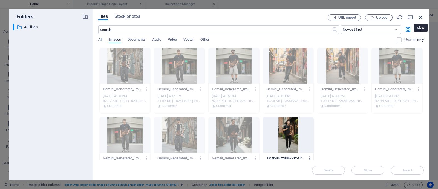
click at [420, 16] on icon "button" at bounding box center [421, 17] width 6 height 6
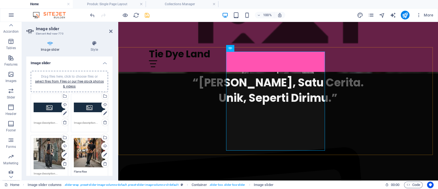
click at [89, 110] on div "Drag files here, click to choose files or select files from Files or our free s…" at bounding box center [89, 107] width 31 height 22
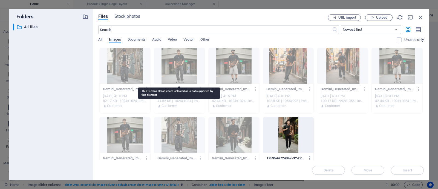
click at [181, 65] on div at bounding box center [179, 66] width 51 height 36
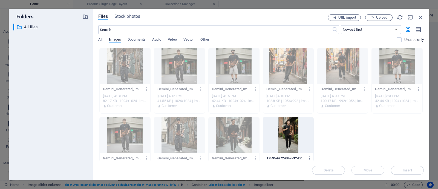
click at [421, 21] on div "URL import Upload" at bounding box center [376, 17] width 96 height 7
click at [419, 18] on icon "button" at bounding box center [421, 17] width 6 height 6
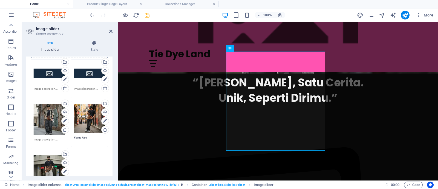
scroll to position [68, 0]
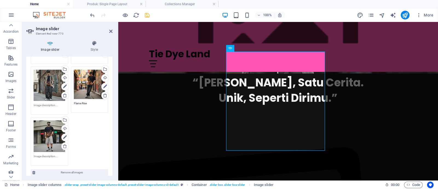
click at [44, 156] on textarea at bounding box center [49, 158] width 31 height 8
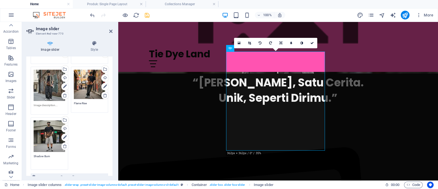
type textarea "Shadow Burn"
click at [47, 103] on textarea at bounding box center [49, 107] width 31 height 8
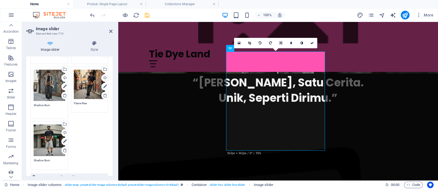
type textarea "Shadow Burn"
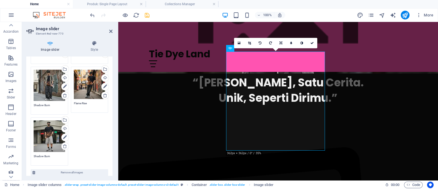
click at [102, 121] on div "Drag files here, click to choose files or select files from Files or our free s…" at bounding box center [69, 95] width 80 height 143
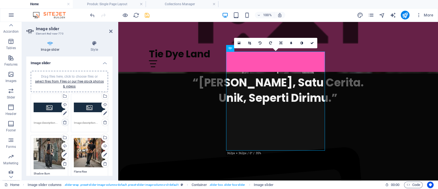
click at [64, 121] on icon at bounding box center [65, 122] width 4 height 4
type textarea "Shadow Burn"
type textarea "Flame Rise"
type textarea "Shadow Burn"
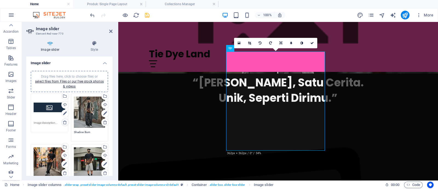
click at [64, 121] on icon at bounding box center [65, 122] width 4 height 4
type textarea "Shadow Burn"
type textarea "Flame Rise"
type textarea "Shadow Burn"
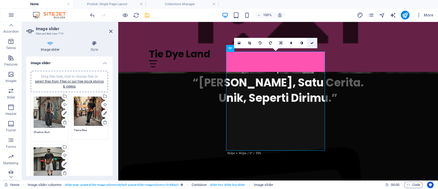
drag, startPoint x: 313, startPoint y: 43, endPoint x: 278, endPoint y: 72, distance: 45.3
click at [313, 43] on icon at bounding box center [311, 42] width 3 height 3
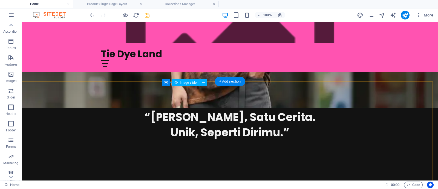
scroll to position [320, 0]
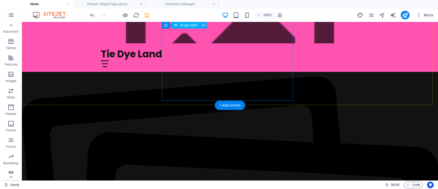
scroll to position [354, 0]
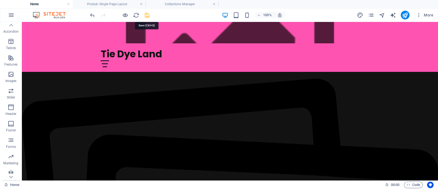
click at [148, 15] on icon "save" at bounding box center [147, 15] width 6 height 6
checkbox input "false"
click at [406, 15] on icon "publish" at bounding box center [405, 15] width 6 height 6
